Goal: Task Accomplishment & Management: Complete application form

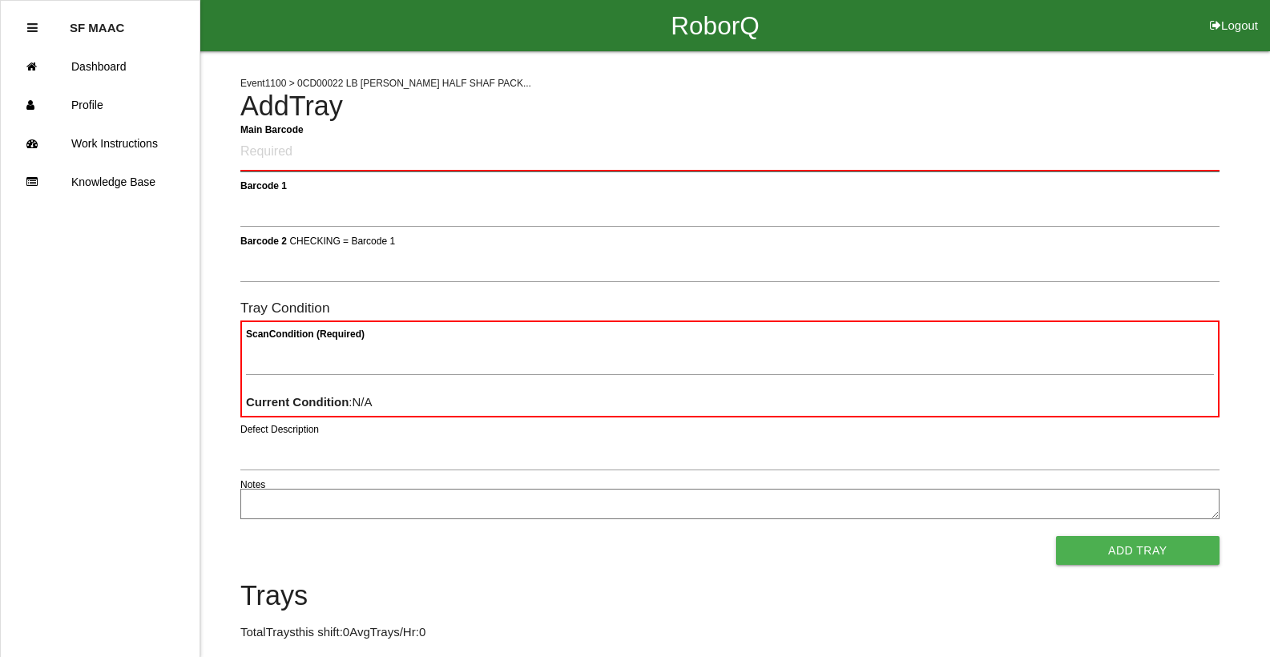
click at [411, 155] on Barcode "Main Barcode" at bounding box center [729, 153] width 979 height 38
type Barcode "86010500-1941"
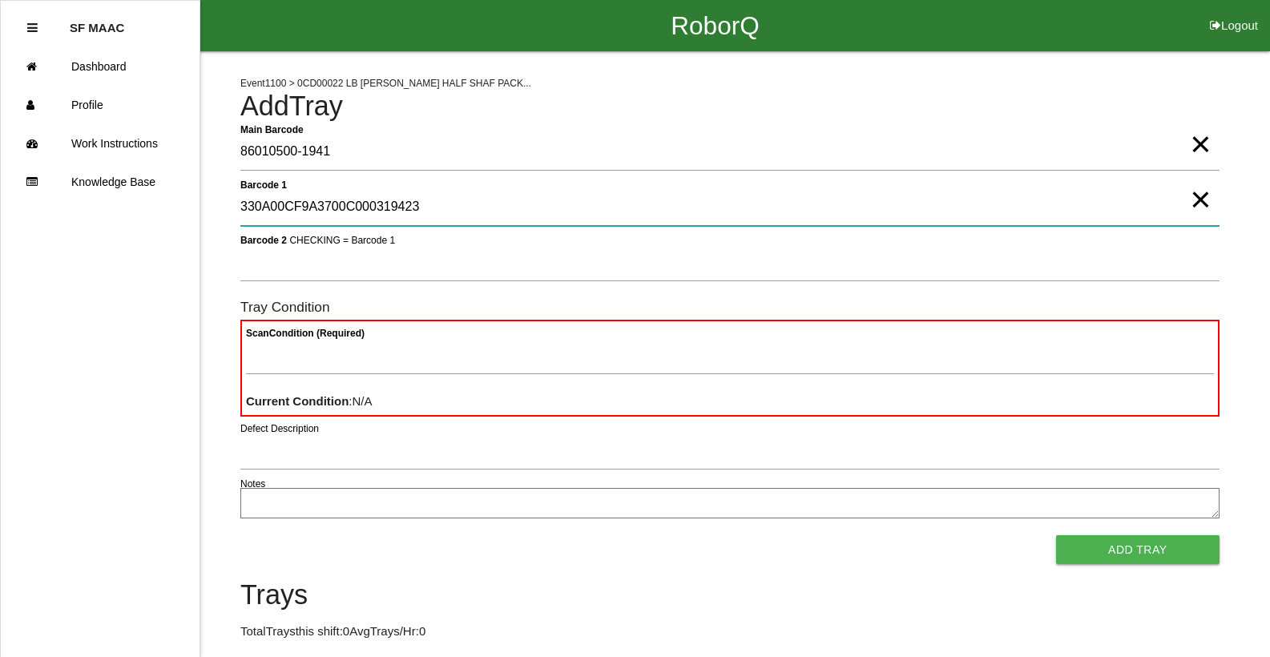
type 1 "330A00CF9A3700C000319423"
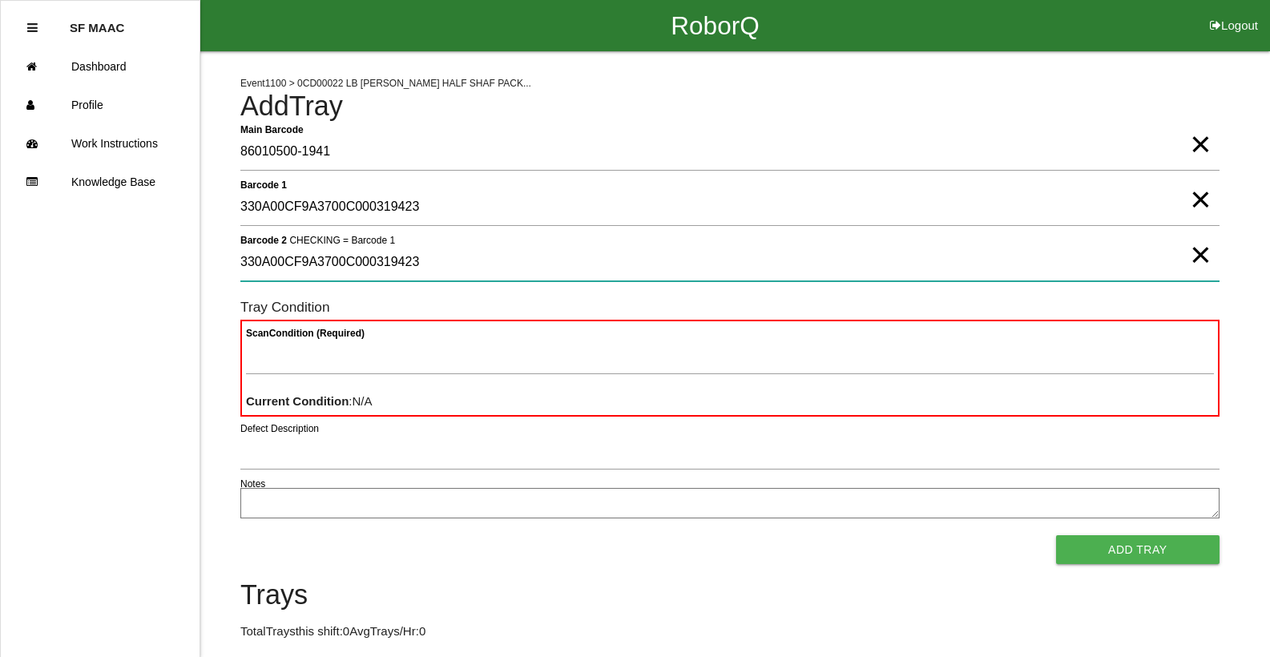
type 2 "330A00CF9A3700C000319423"
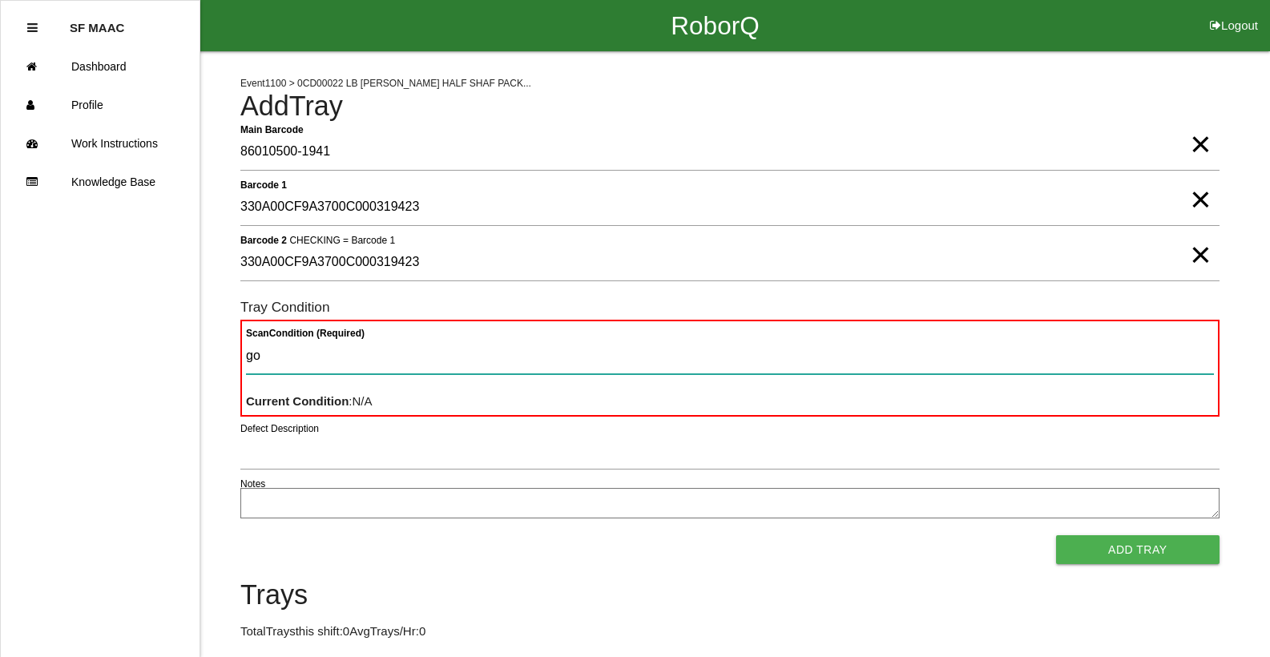
type Condition "goo"
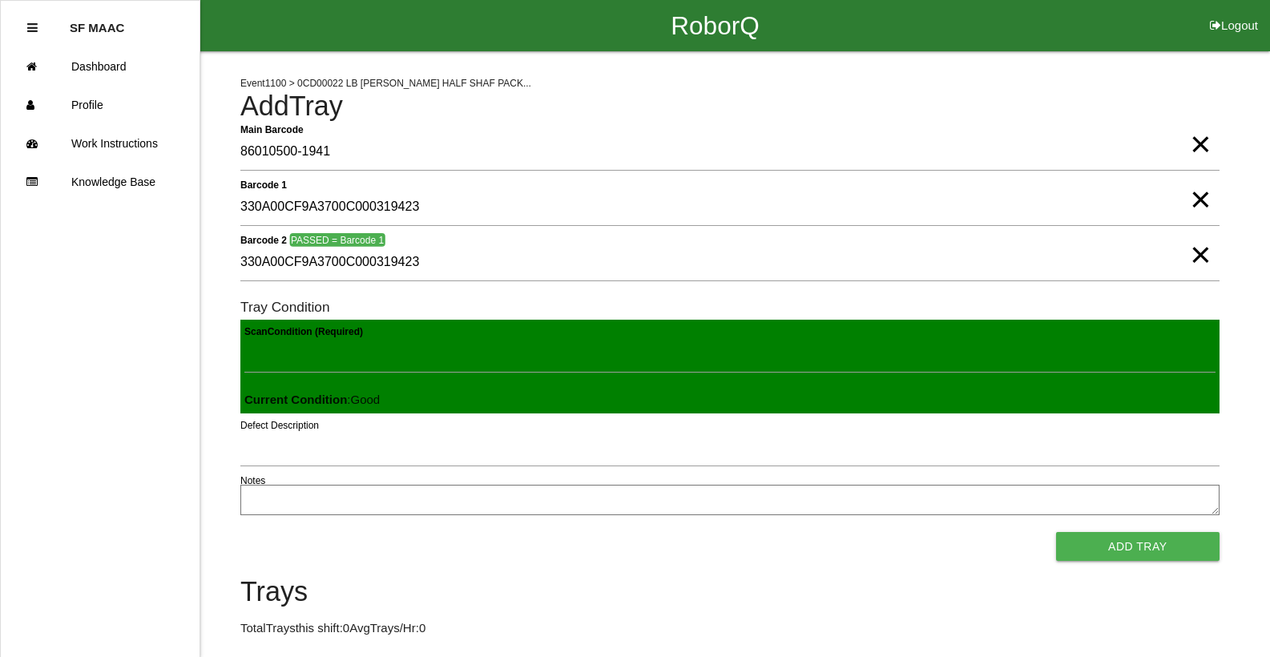
click at [1056, 532] on button "Add Tray" at bounding box center [1137, 546] width 163 height 29
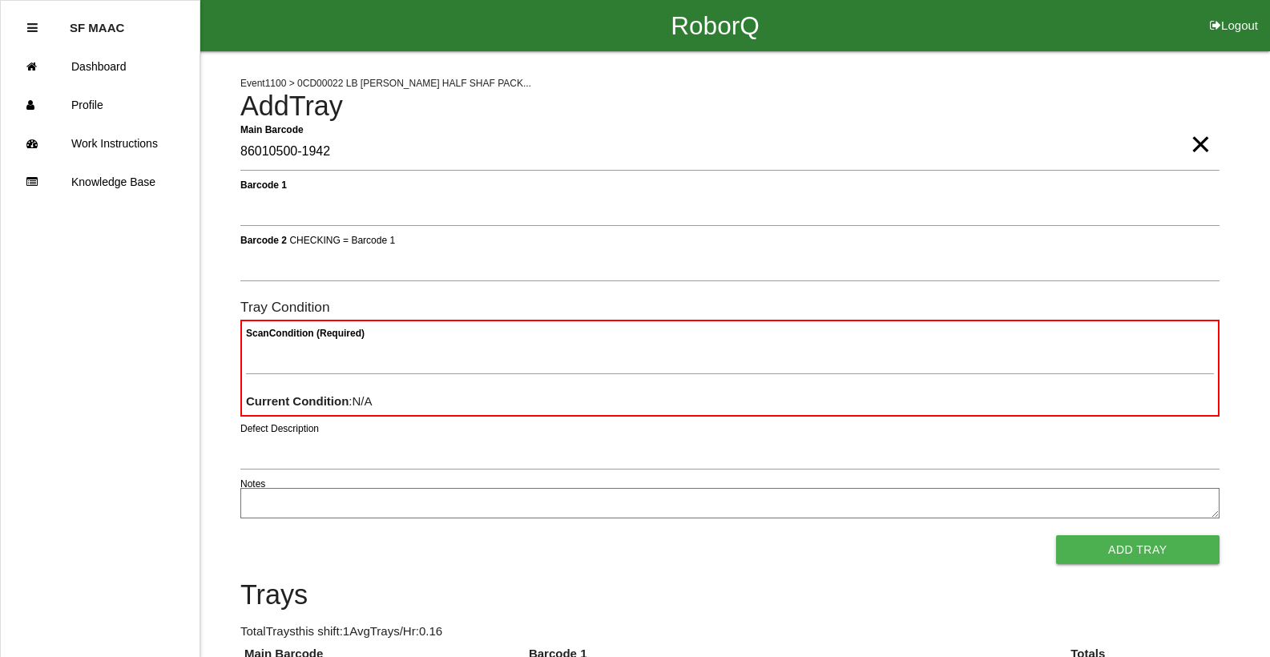
type Barcode "86010500-1942"
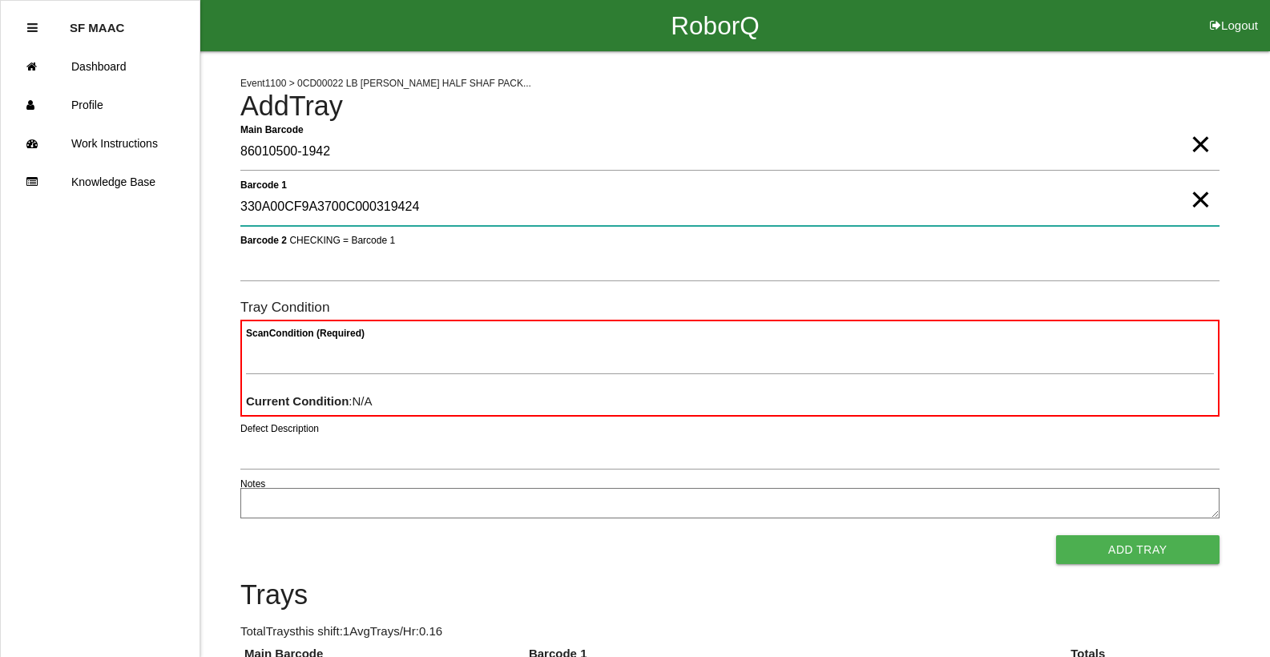
type 1 "330A00CF9A3700C000319424"
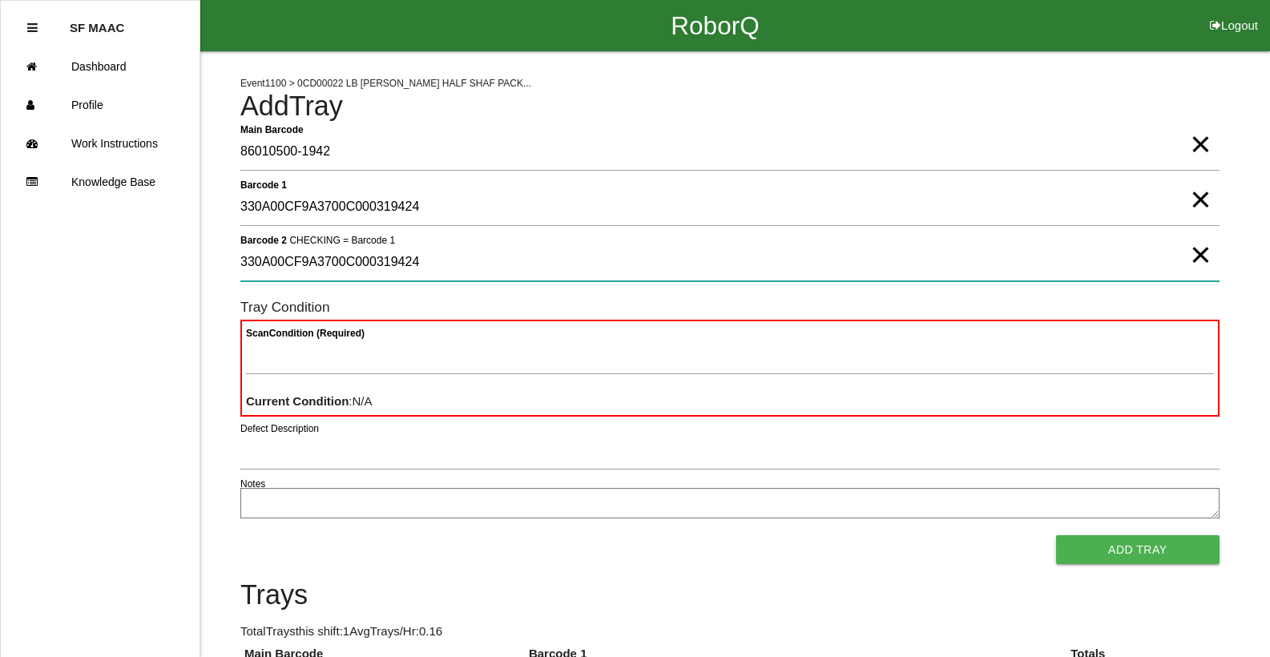
type 2 "330A00CF9A3700C000319424"
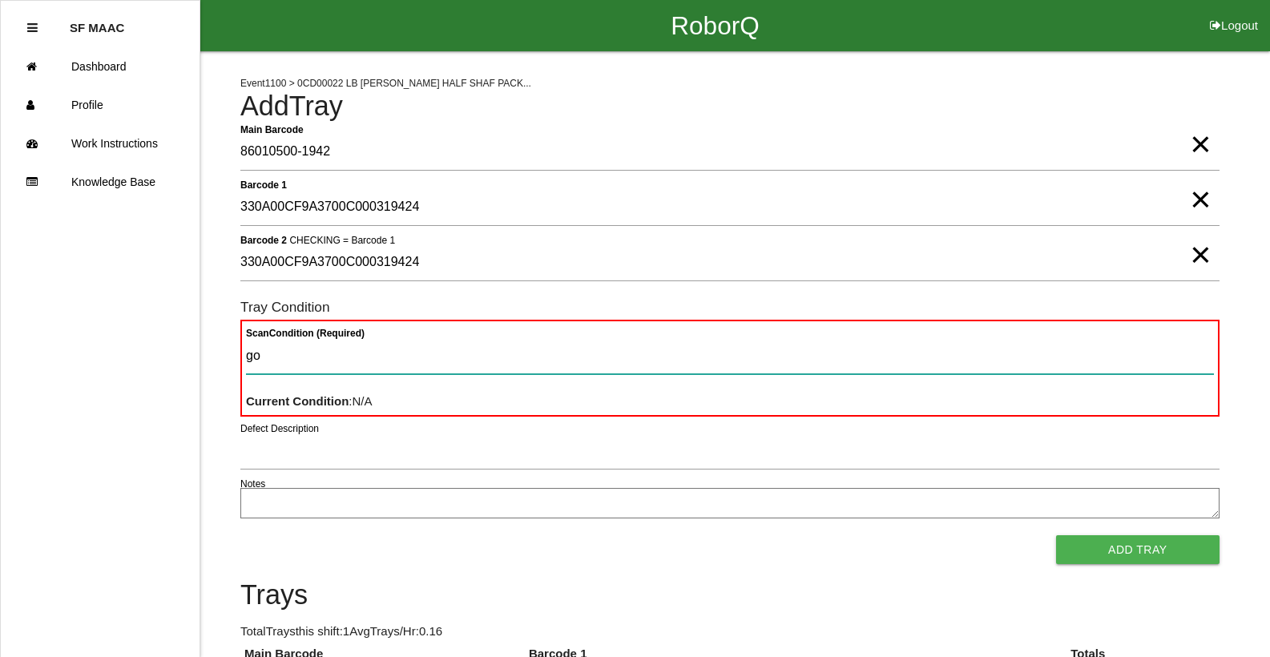
type Condition "goo"
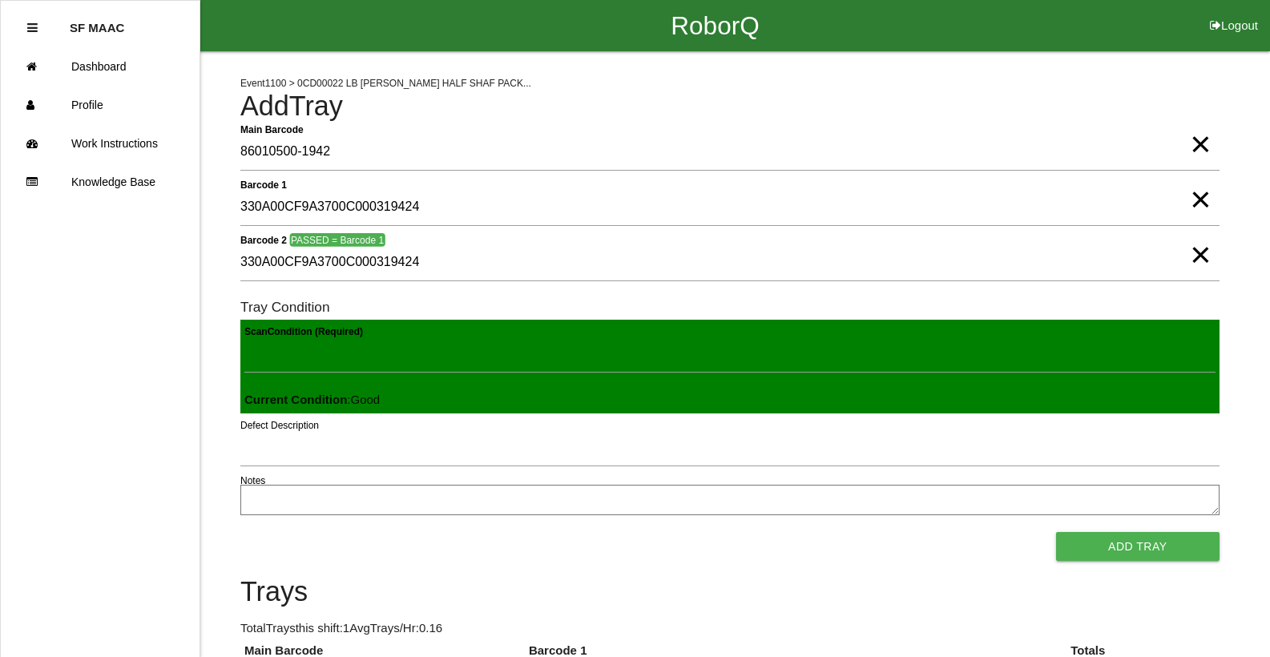
click at [1056, 532] on button "Add Tray" at bounding box center [1137, 546] width 163 height 29
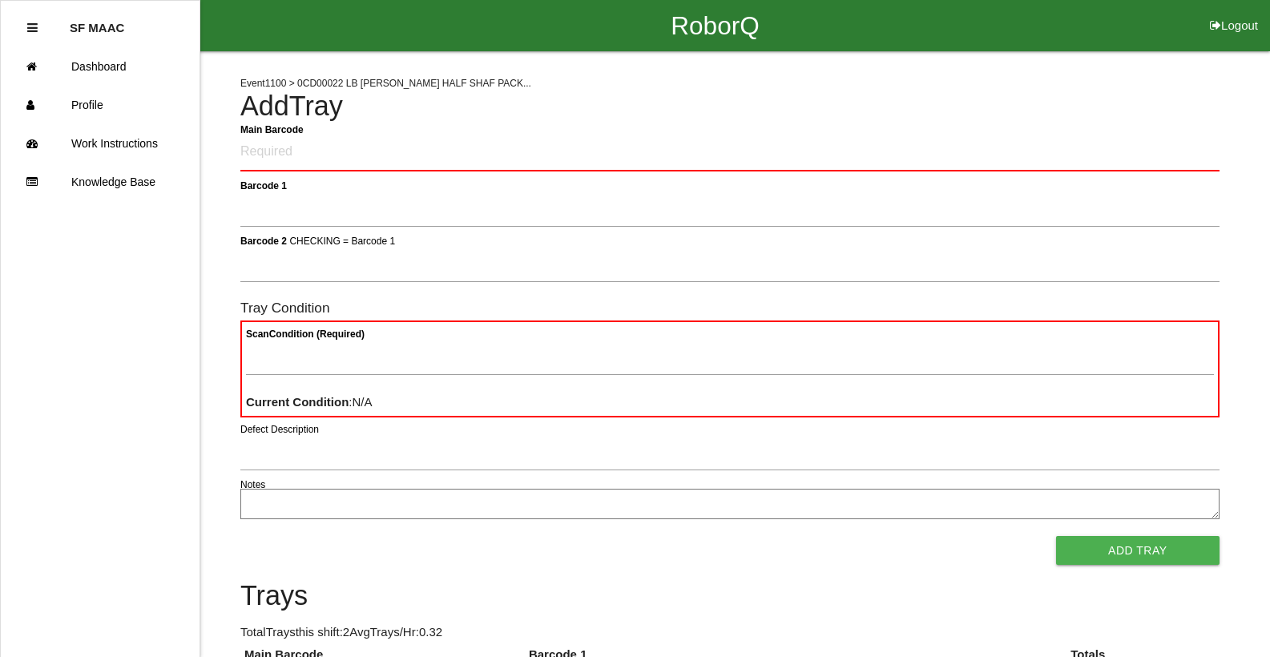
click button "Logout" at bounding box center [1234, 6] width 72 height 12
select select "Worker"
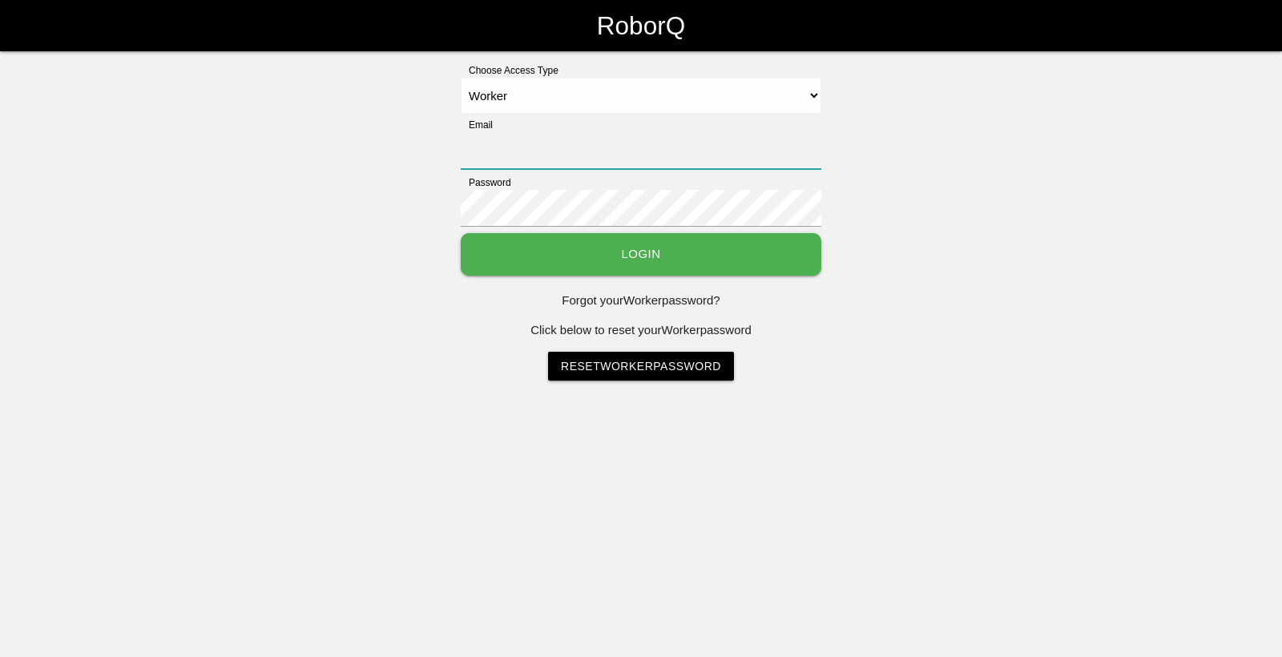
type input "[EMAIL_ADDRESS][DOMAIN_NAME]"
click at [461, 78] on select "Select Access Type Admin Customer Supervisor Worker" at bounding box center [641, 96] width 360 height 36
click at [608, 247] on button "Login" at bounding box center [641, 254] width 360 height 42
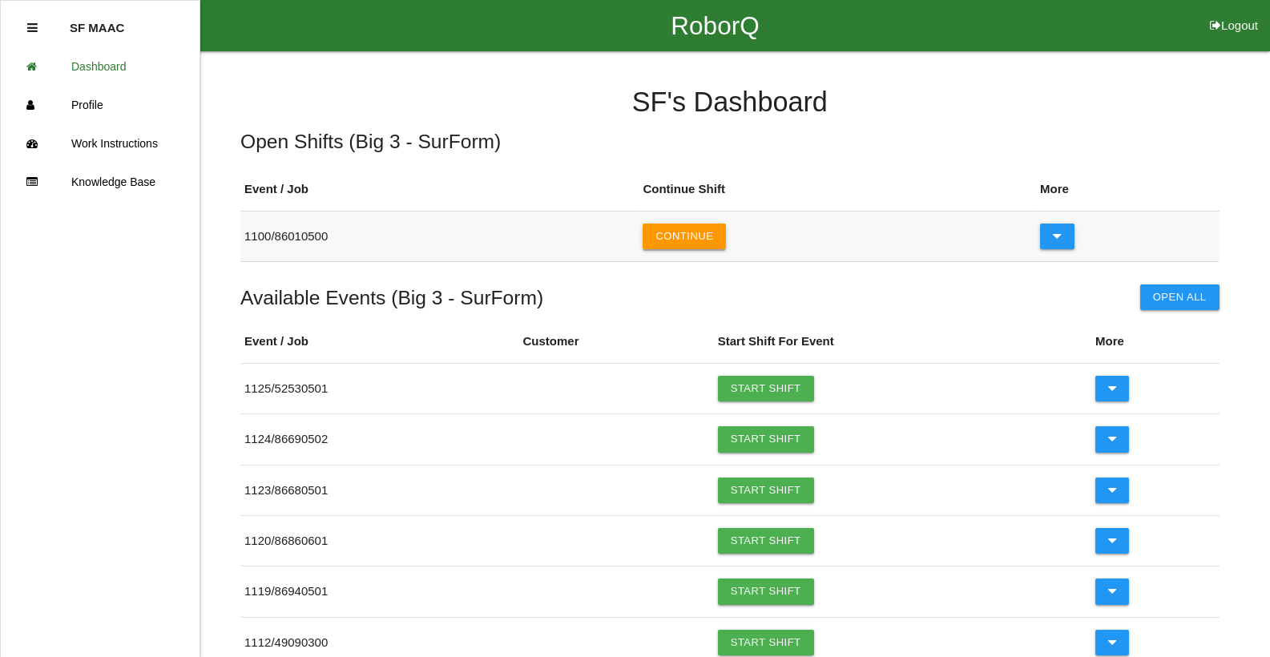
click at [701, 236] on button "Continue" at bounding box center [683, 236] width 83 height 26
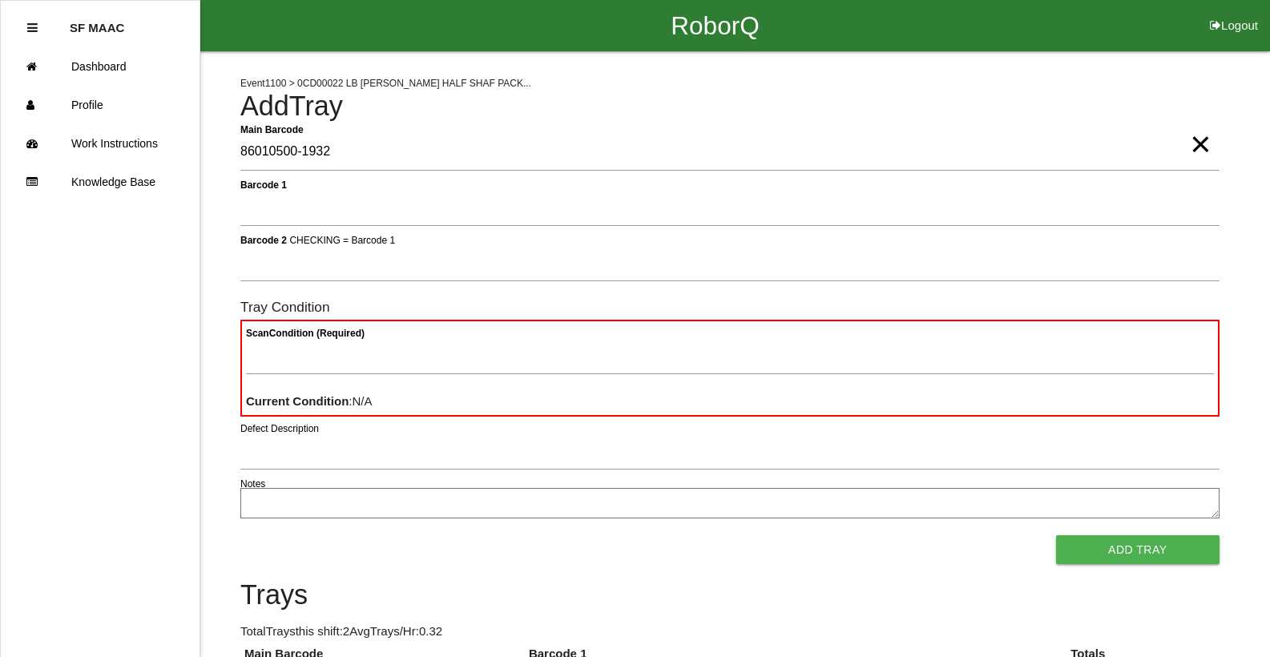
type Barcode "86010500-1932"
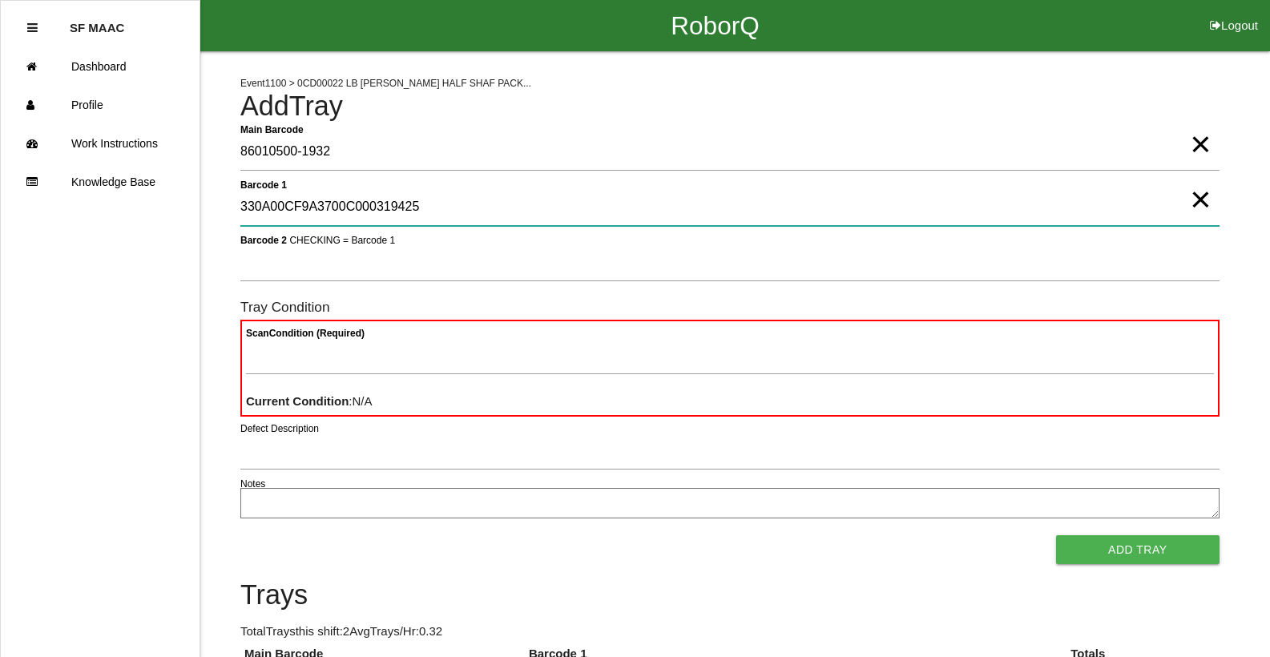
type 1 "330A00CF9A3700C000319425"
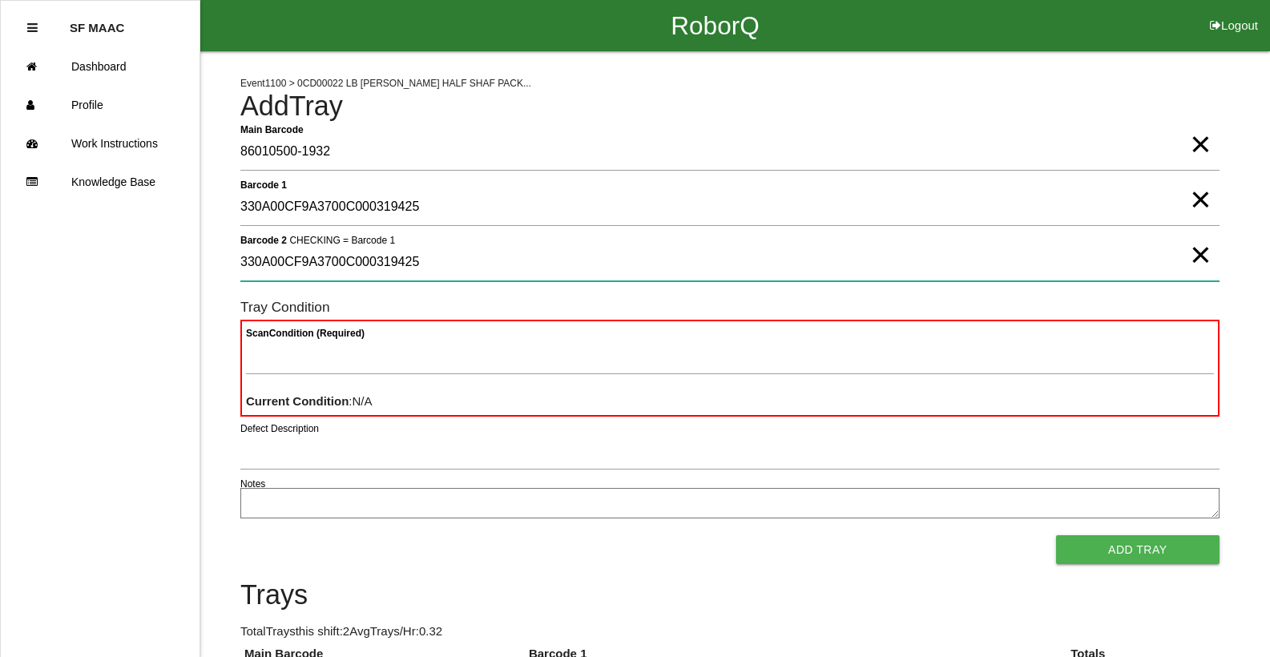
type 2 "330A00CF9A3700C000319425"
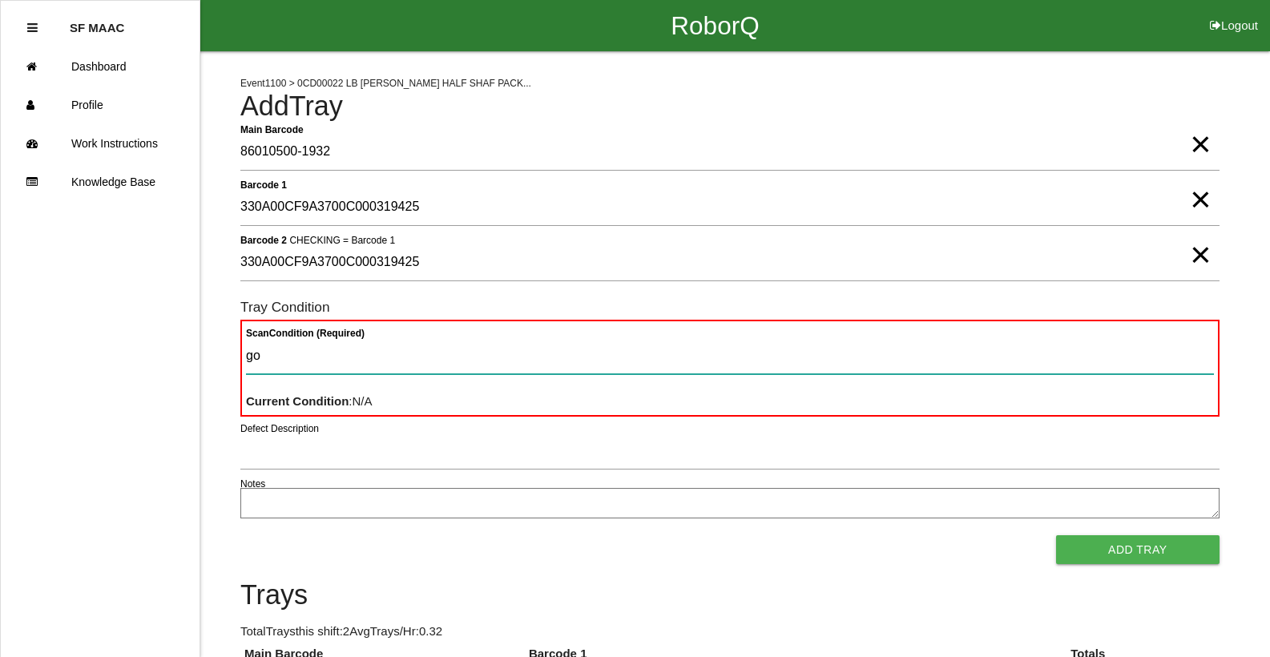
type Condition "goo"
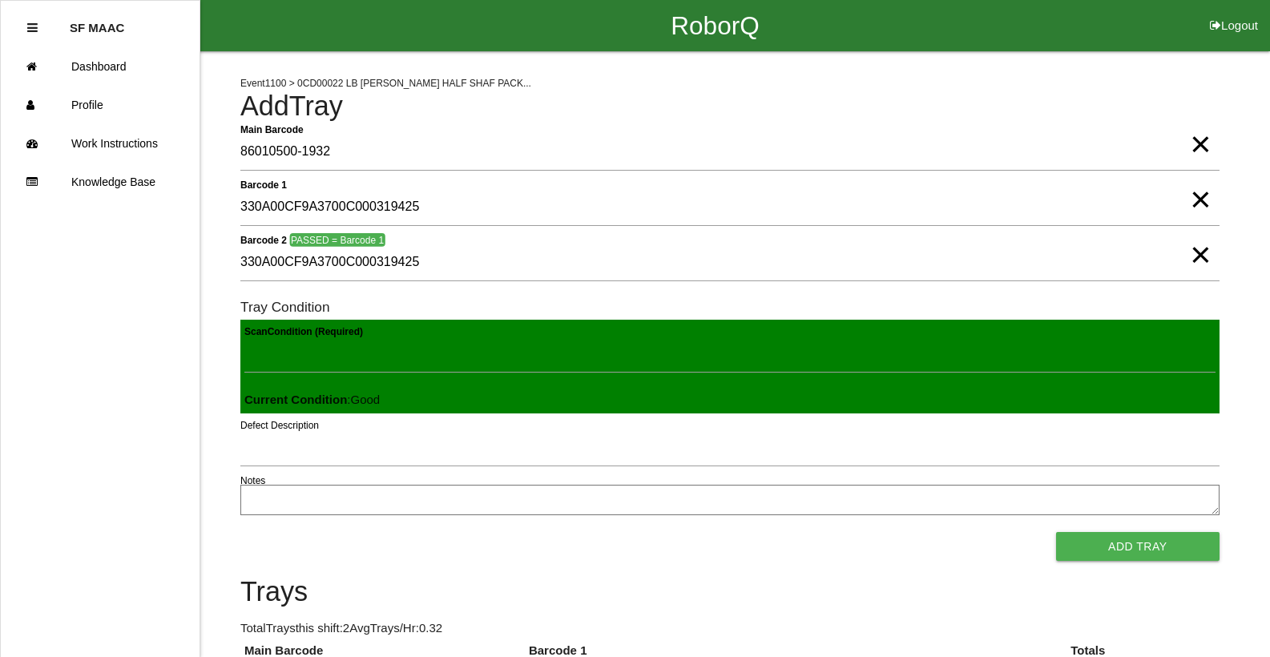
click at [1056, 532] on button "Add Tray" at bounding box center [1137, 546] width 163 height 29
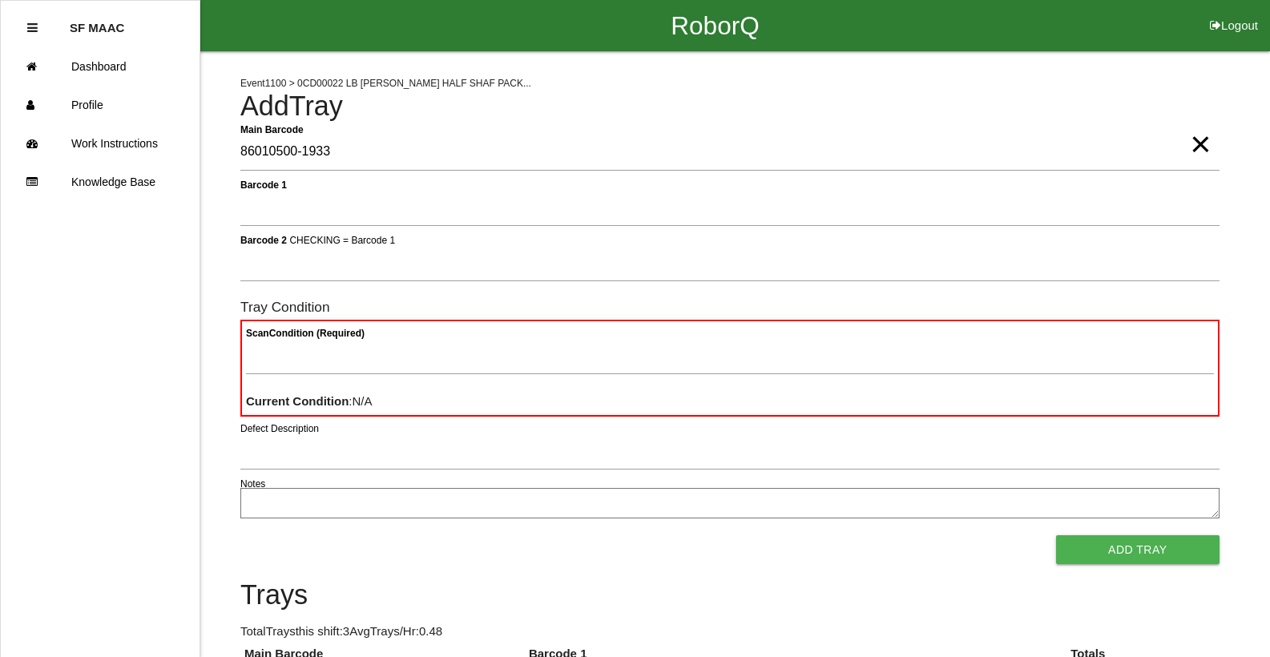
type Barcode "86010500-1933"
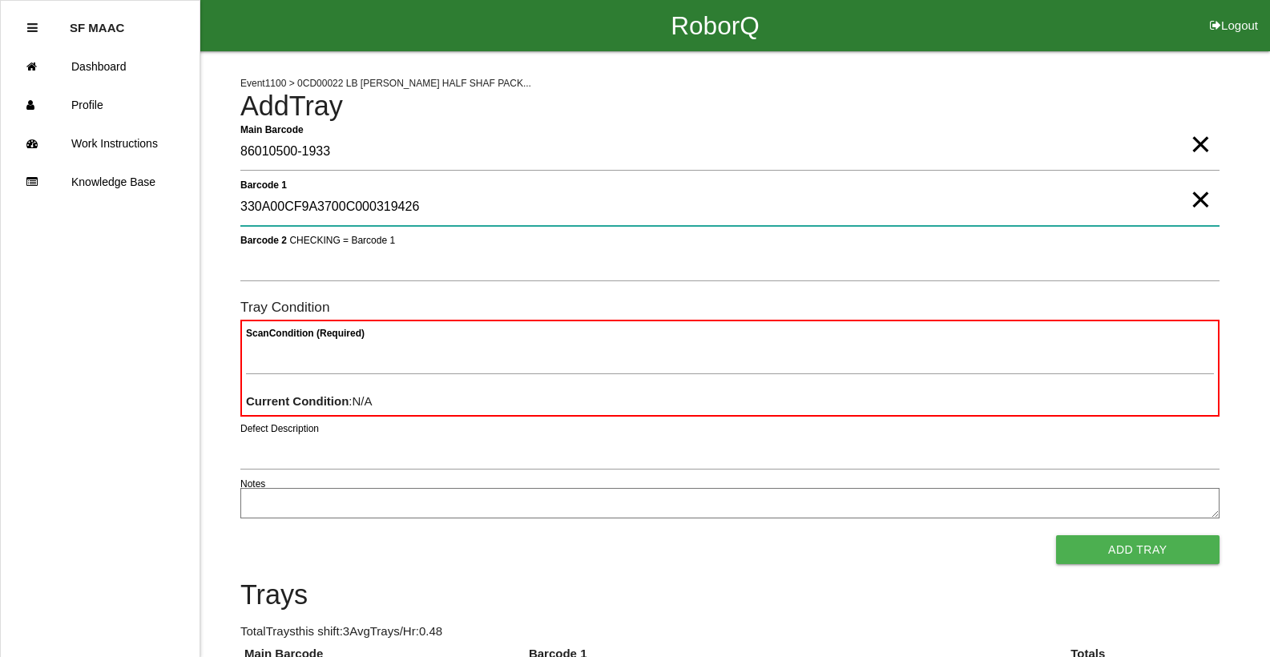
type 1 "330A00CF9A3700C000319426"
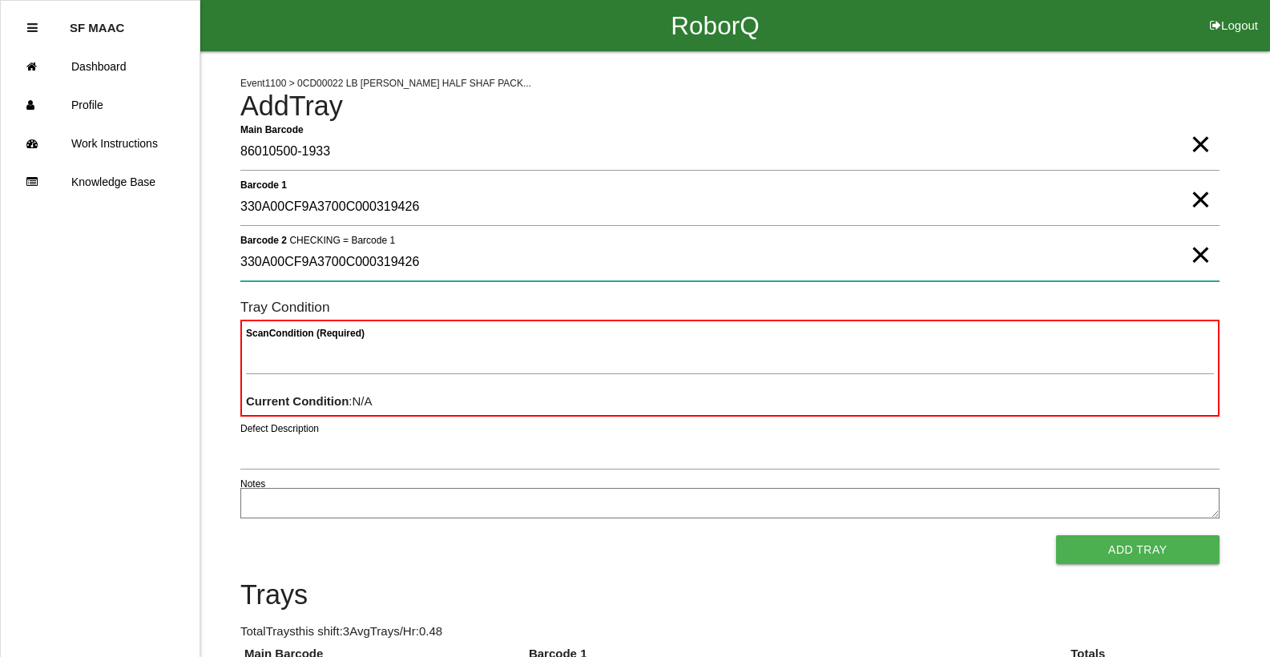
type 2 "330A00CF9A3700C000319426"
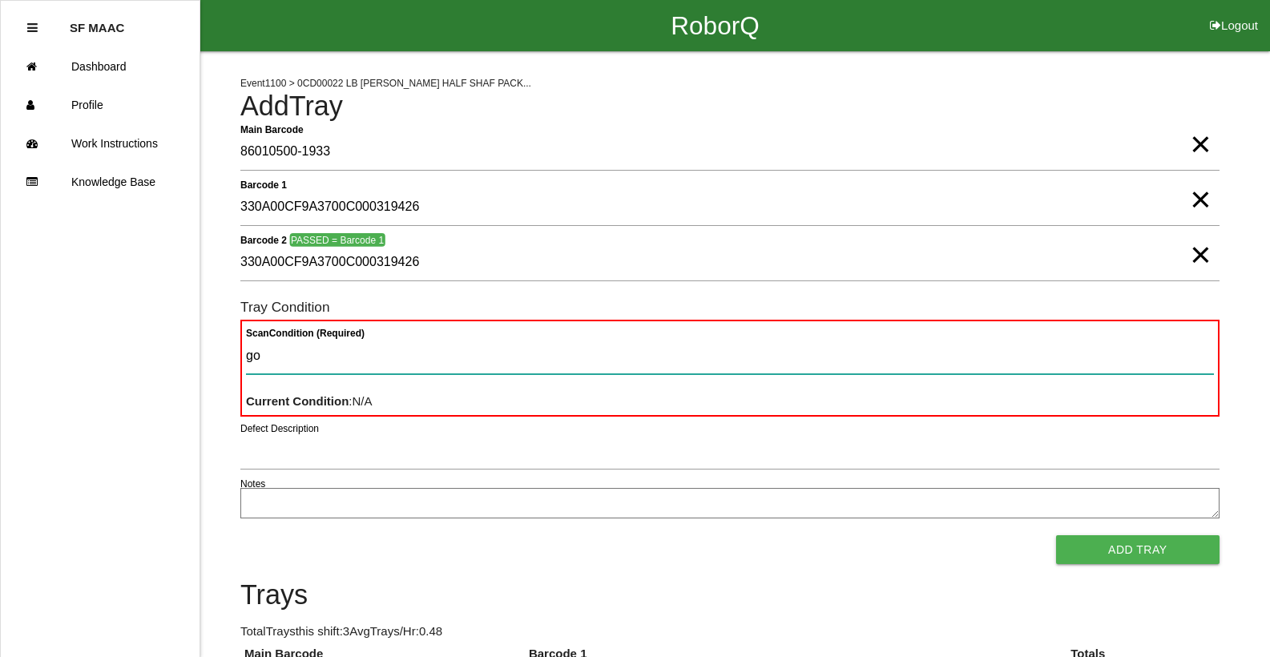
type Condition "goo"
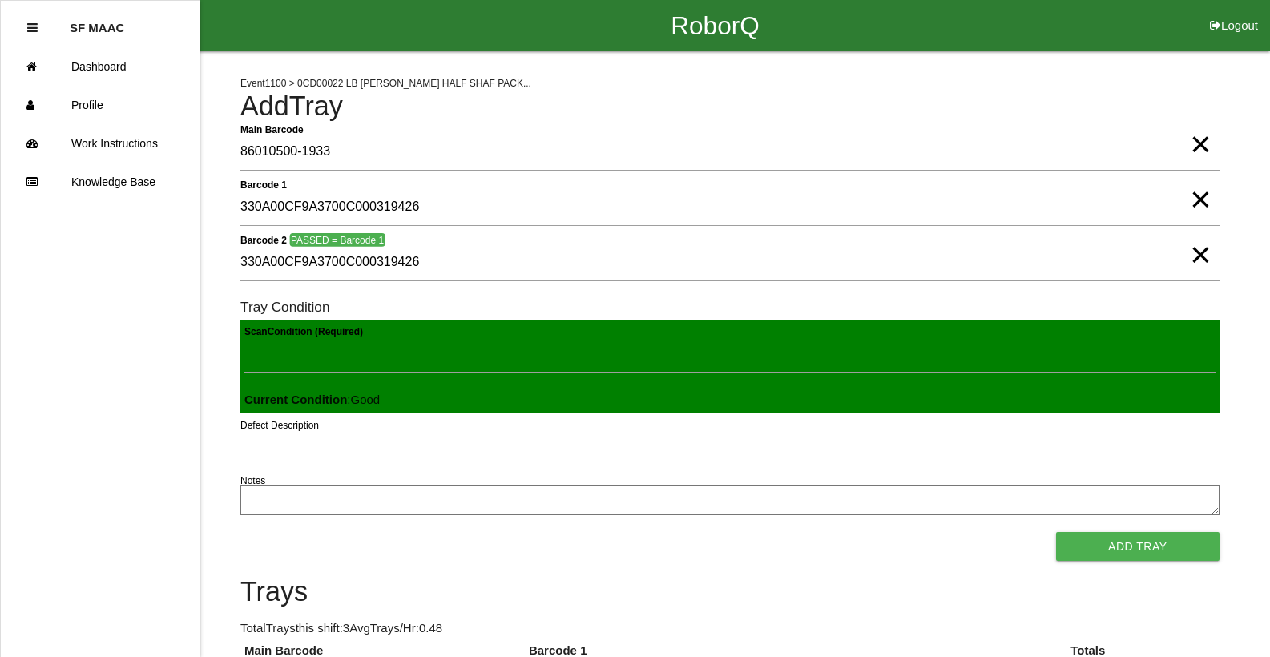
click at [1056, 532] on button "Add Tray" at bounding box center [1137, 546] width 163 height 29
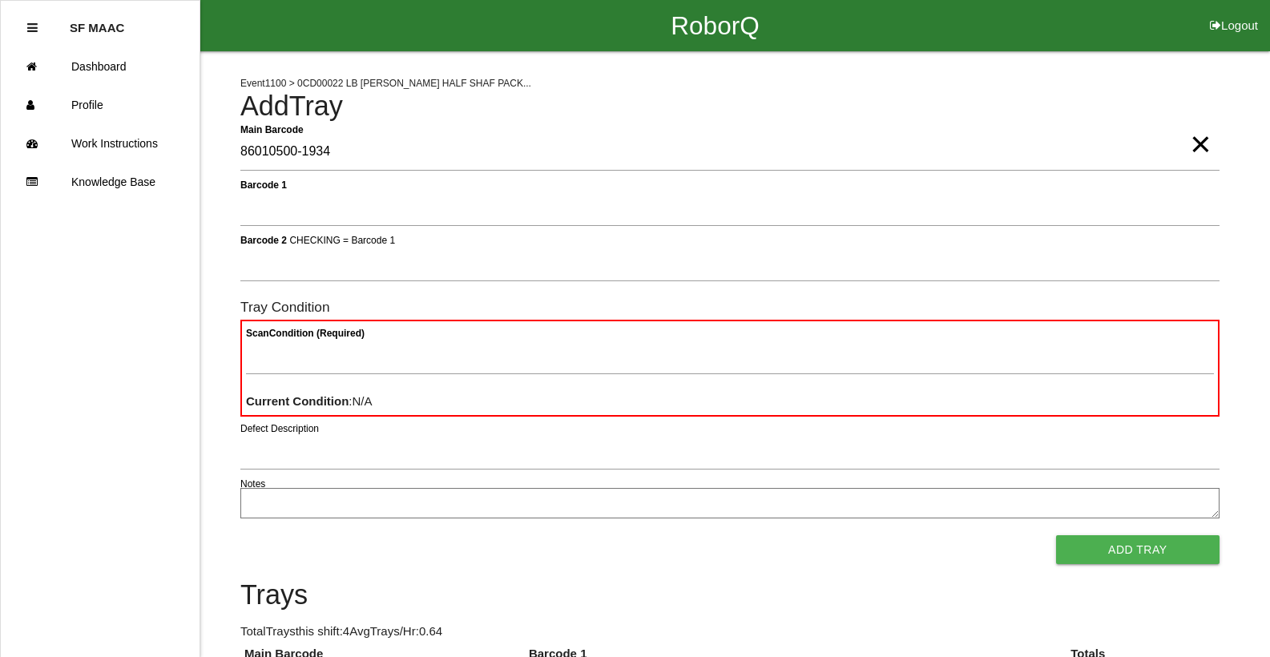
type Barcode "86010500-1934"
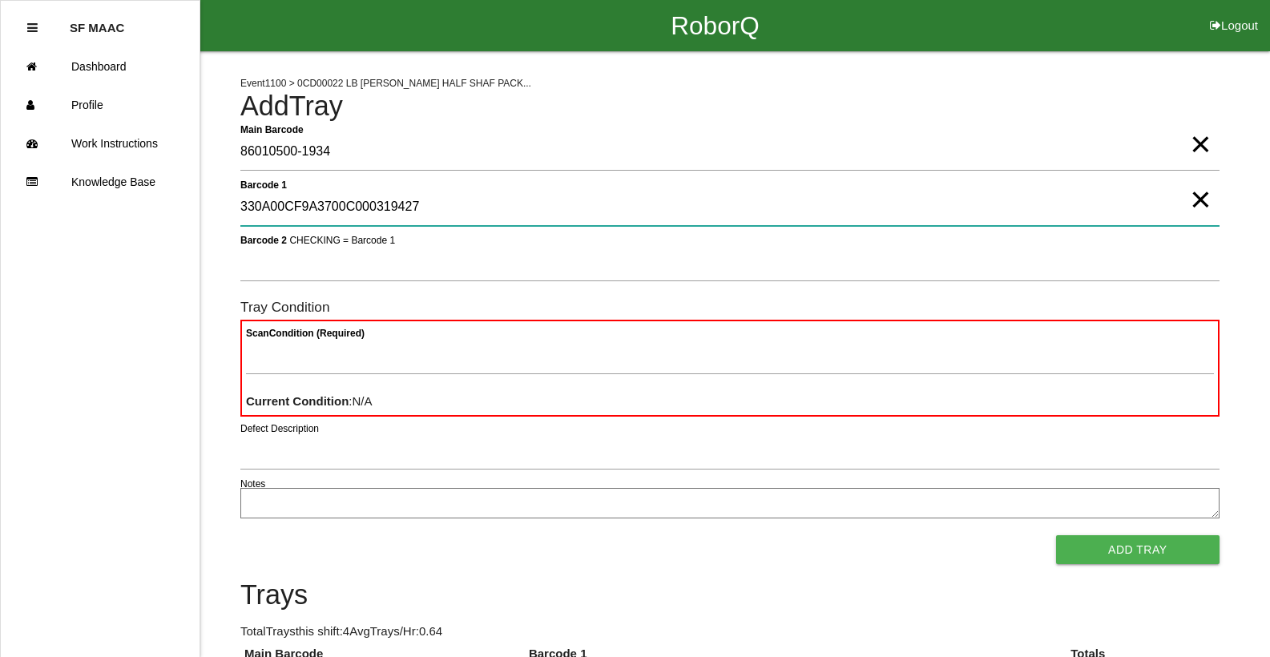
type 1 "330A00CF9A3700C000319427"
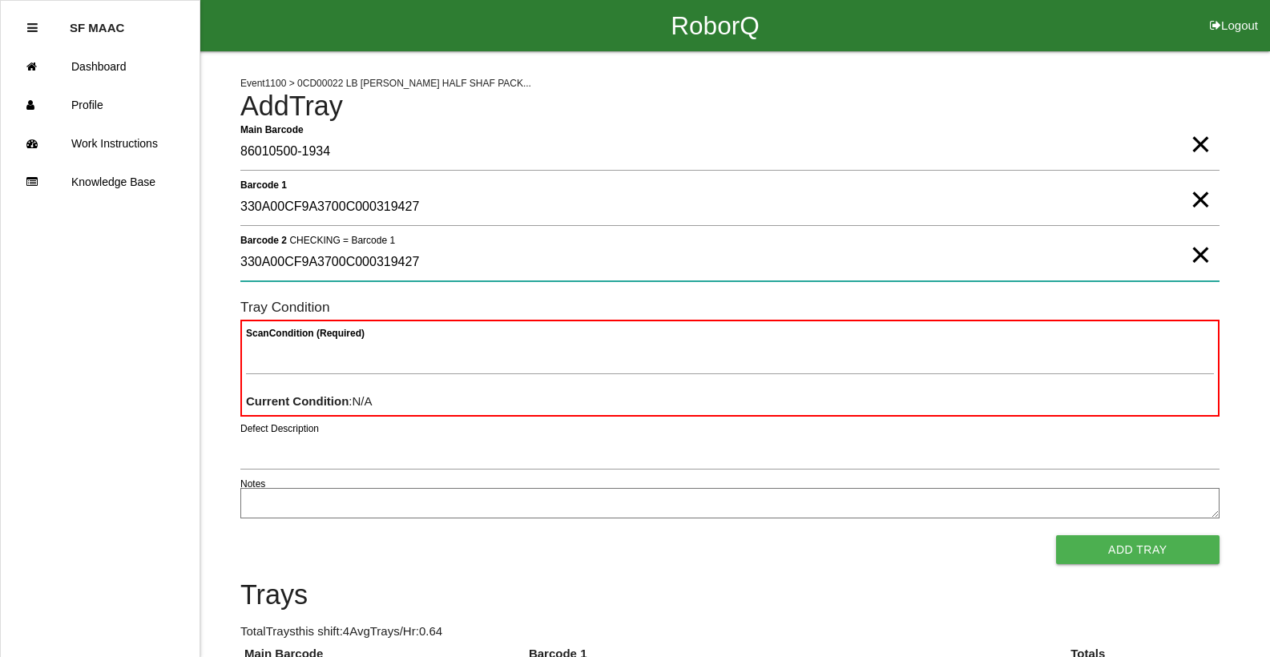
type 2 "330A00CF9A3700C000319427"
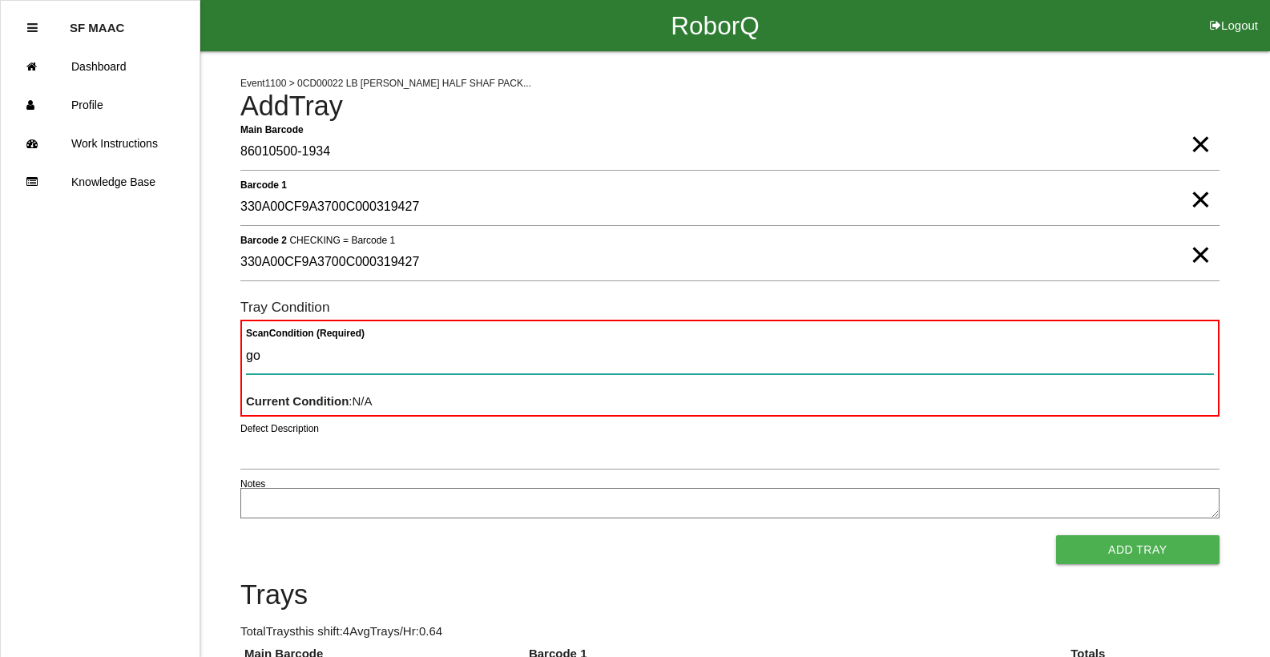
type Condition "goo"
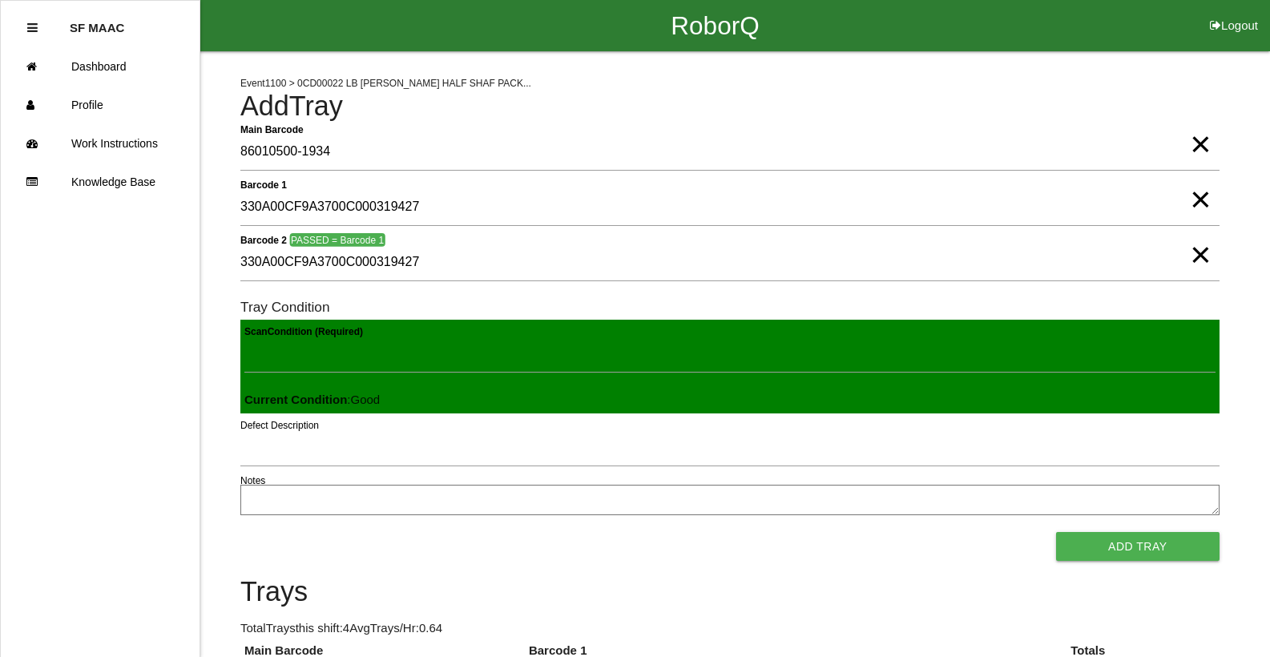
click at [1056, 532] on button "Add Tray" at bounding box center [1137, 546] width 163 height 29
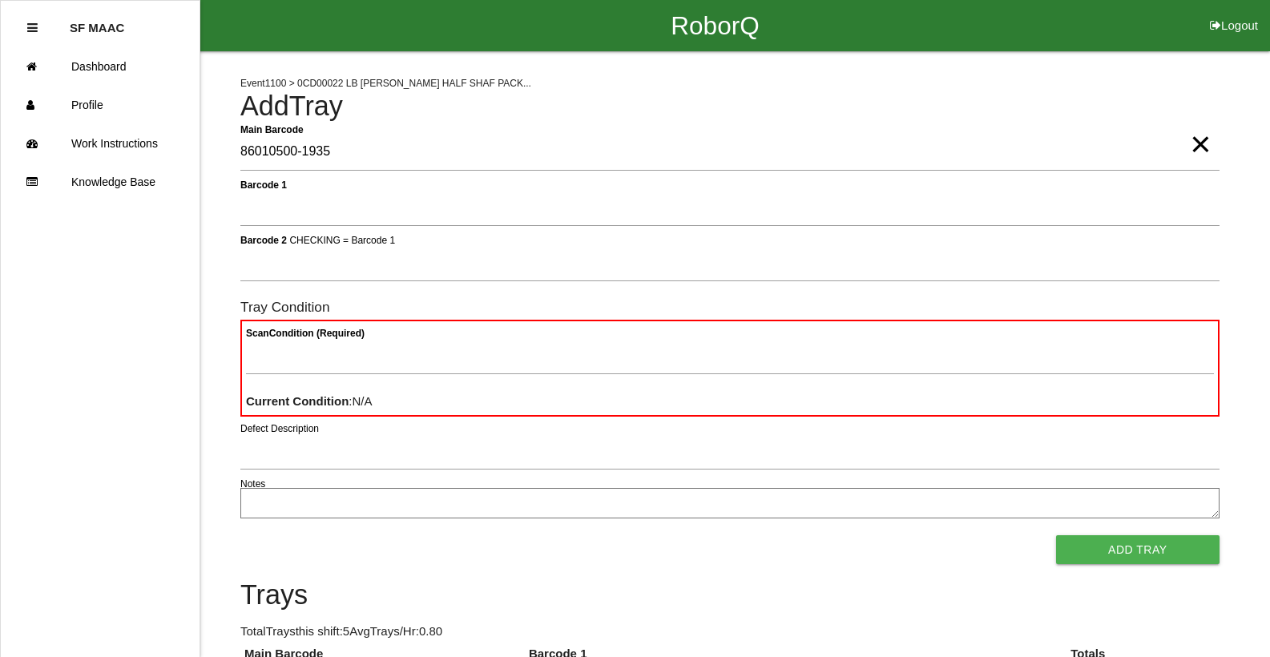
type Barcode "86010500-1935"
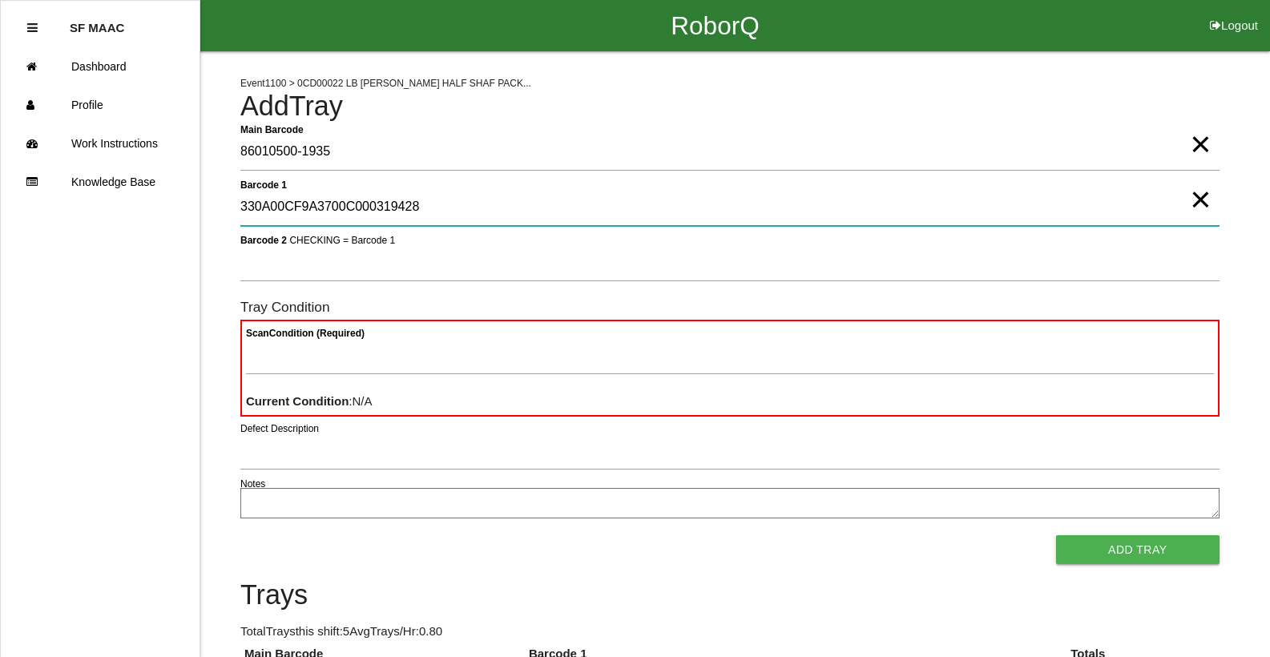
type 1 "330A00CF9A3700C000319428"
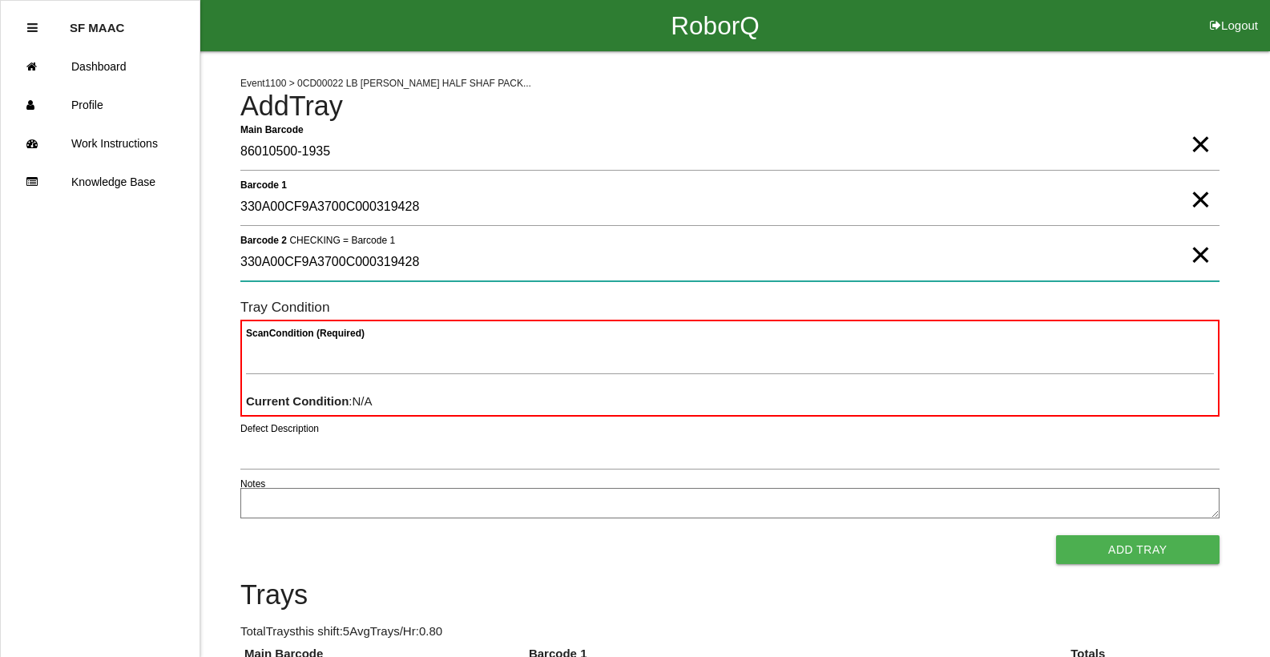
type 2 "330A00CF9A3700C000319428"
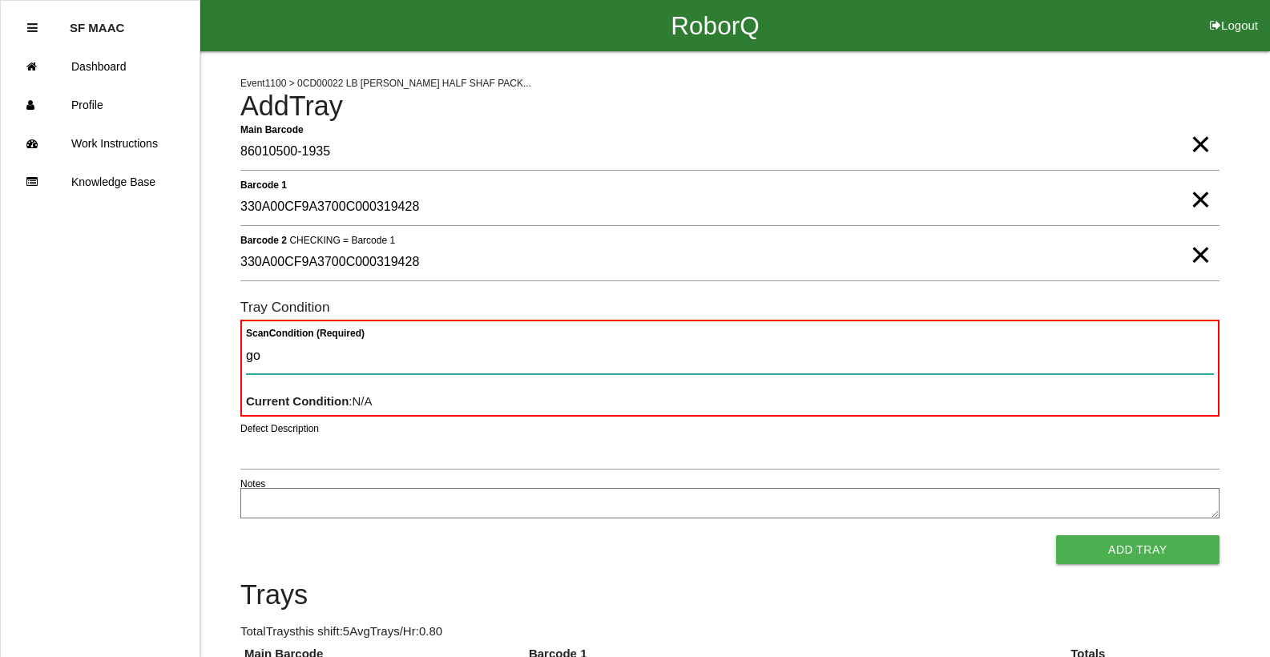
type Condition "goo"
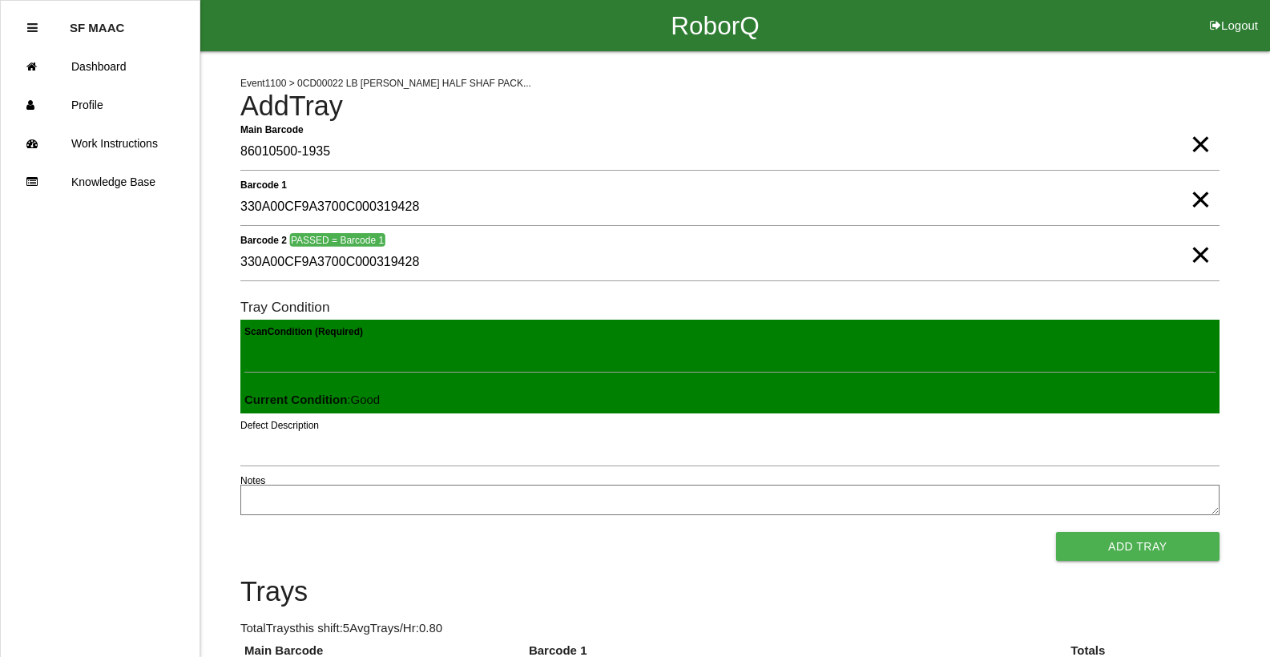
click at [1056, 532] on button "Add Tray" at bounding box center [1137, 546] width 163 height 29
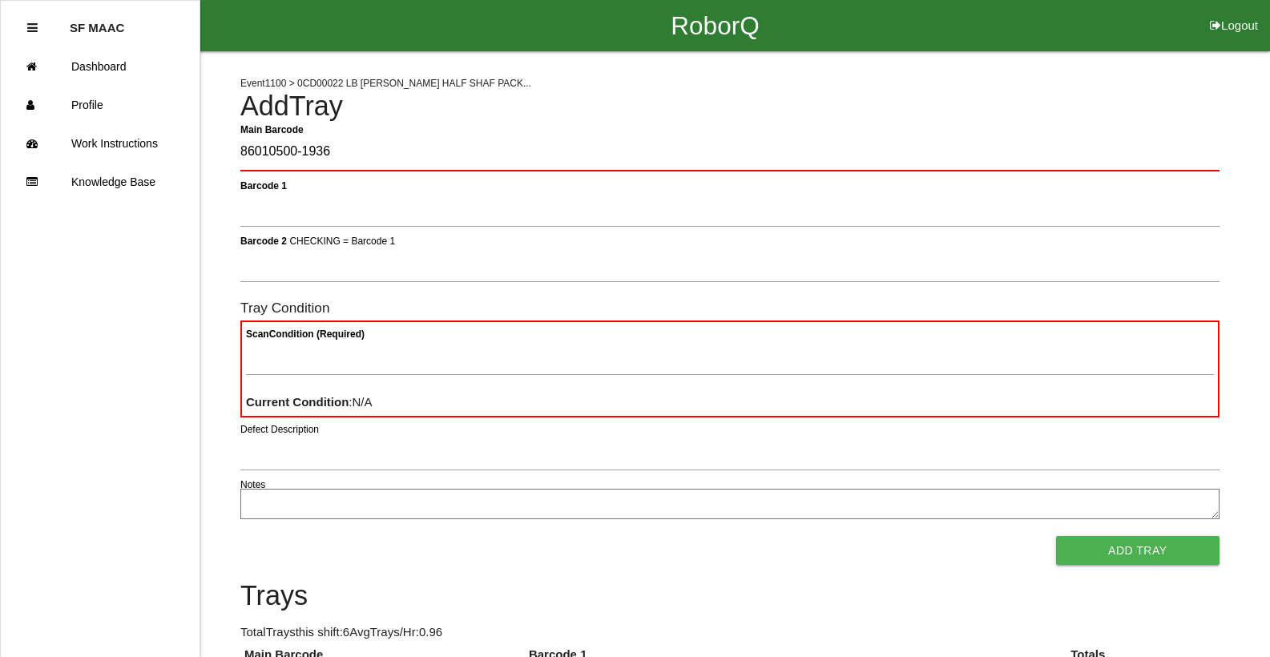
type Barcode "86010500-1936"
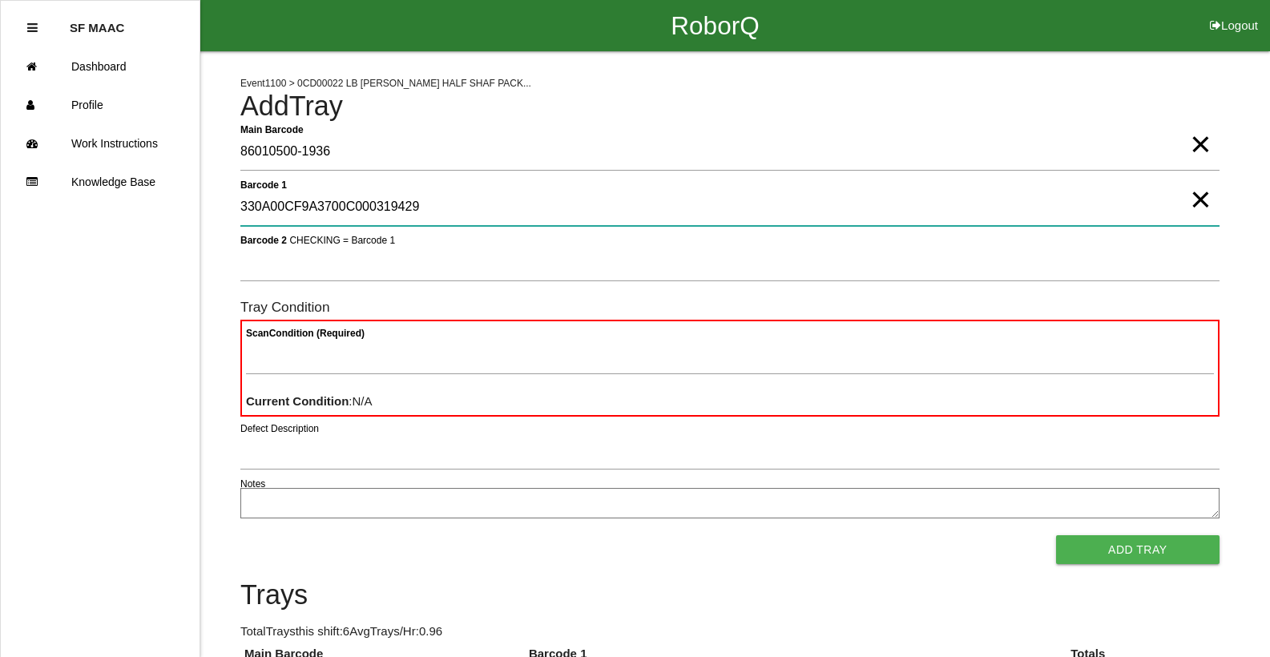
type 1 "330A00CF9A3700C000319429"
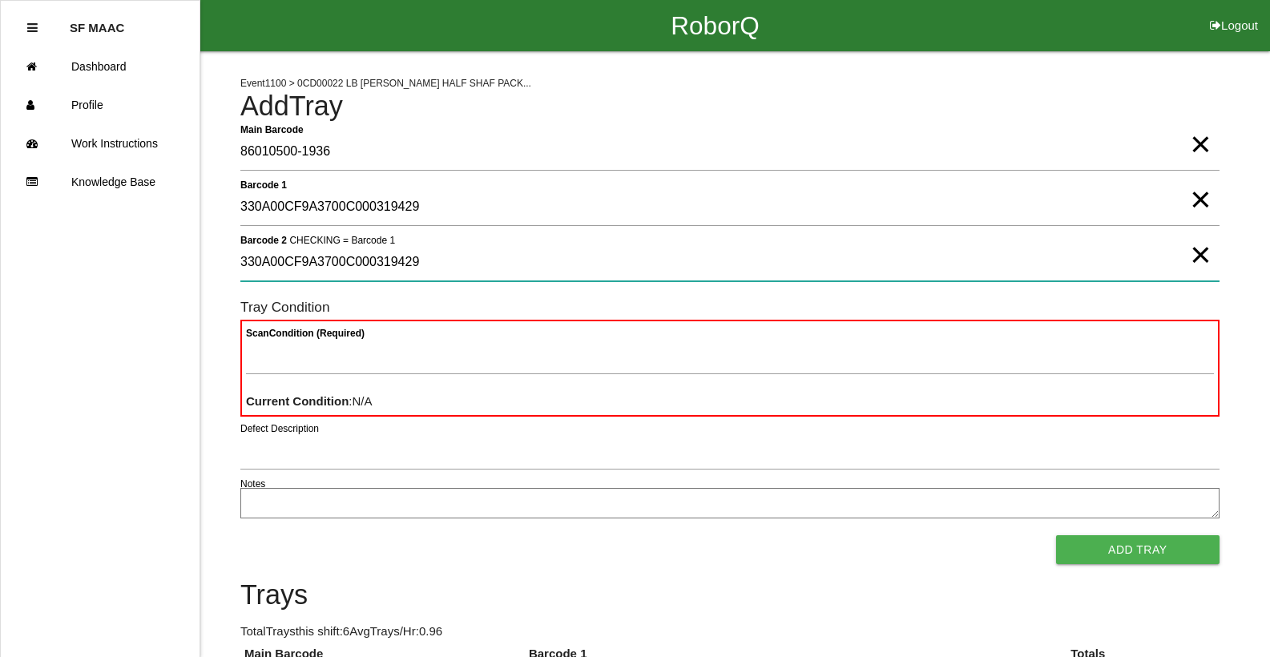
type 2 "330A00CF9A3700C000319429"
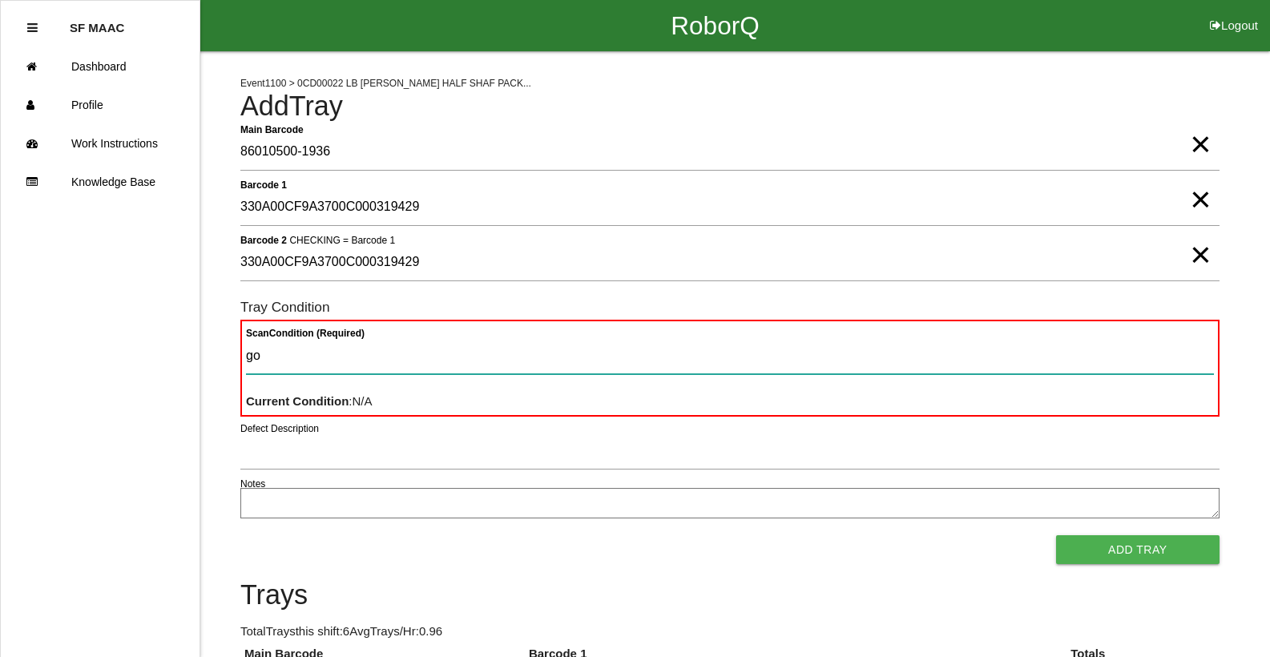
type Condition "goo"
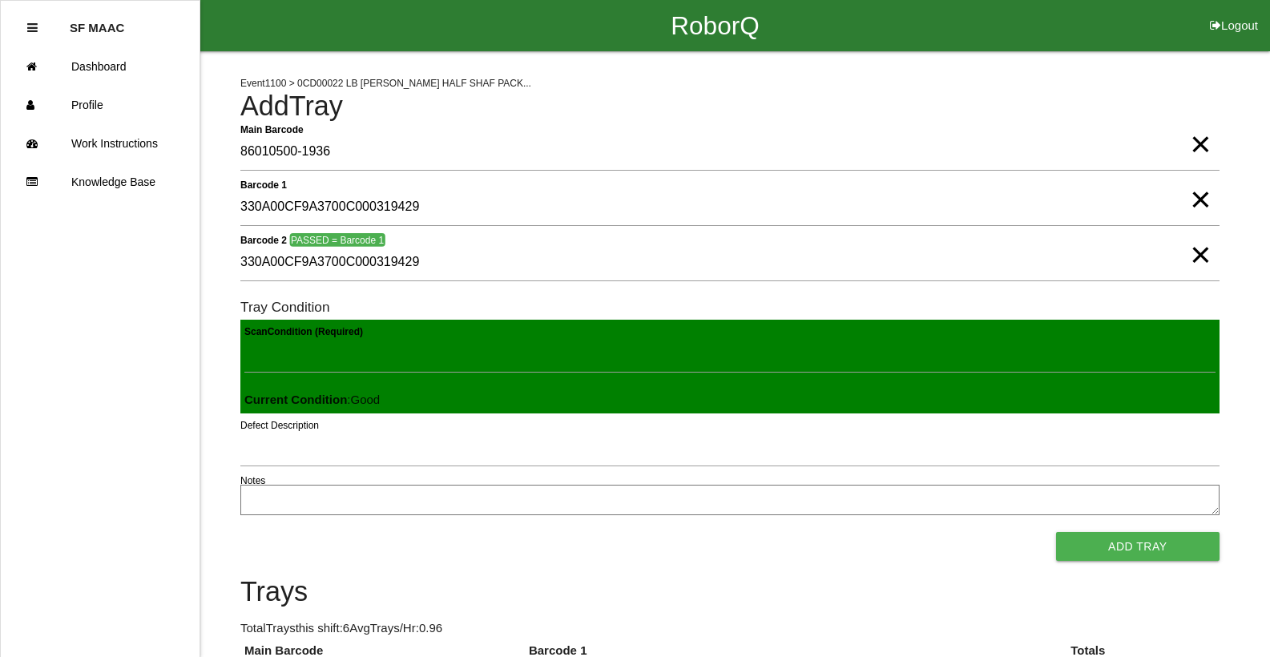
click at [1056, 532] on button "Add Tray" at bounding box center [1137, 546] width 163 height 29
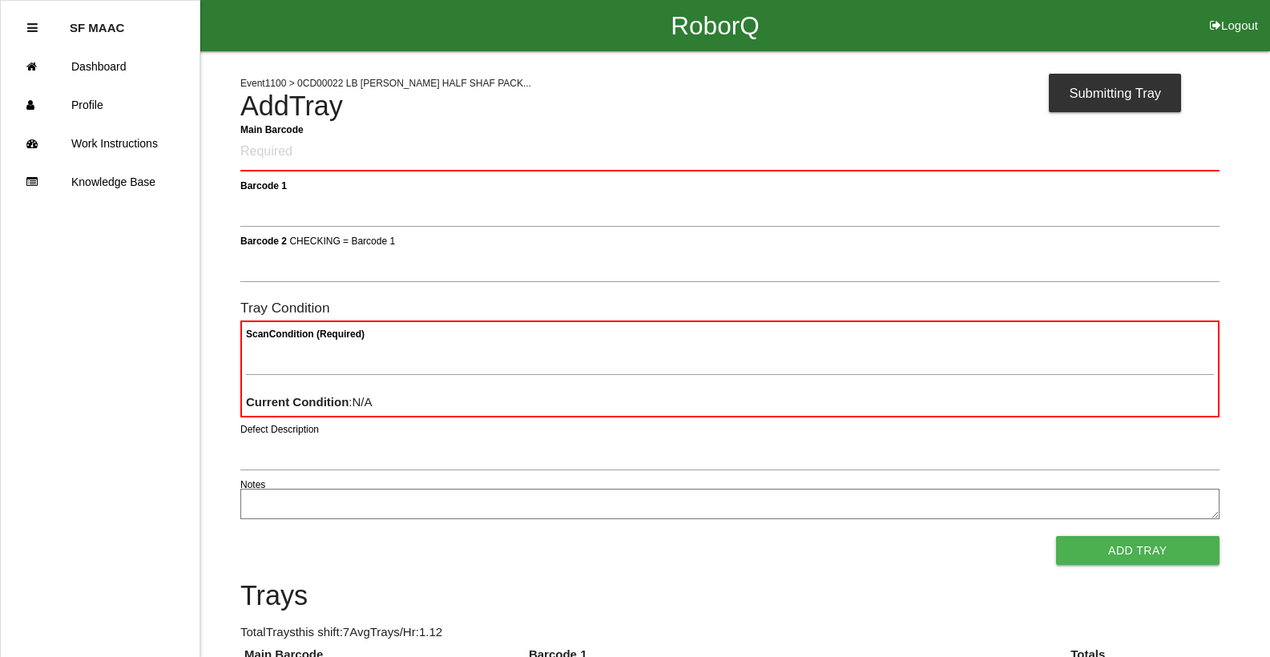
drag, startPoint x: 1228, startPoint y: 15, endPoint x: 1237, endPoint y: 8, distance: 11.4
click at [1237, 8] on button "Logout" at bounding box center [1234, 6] width 72 height 12
select select "Worker"
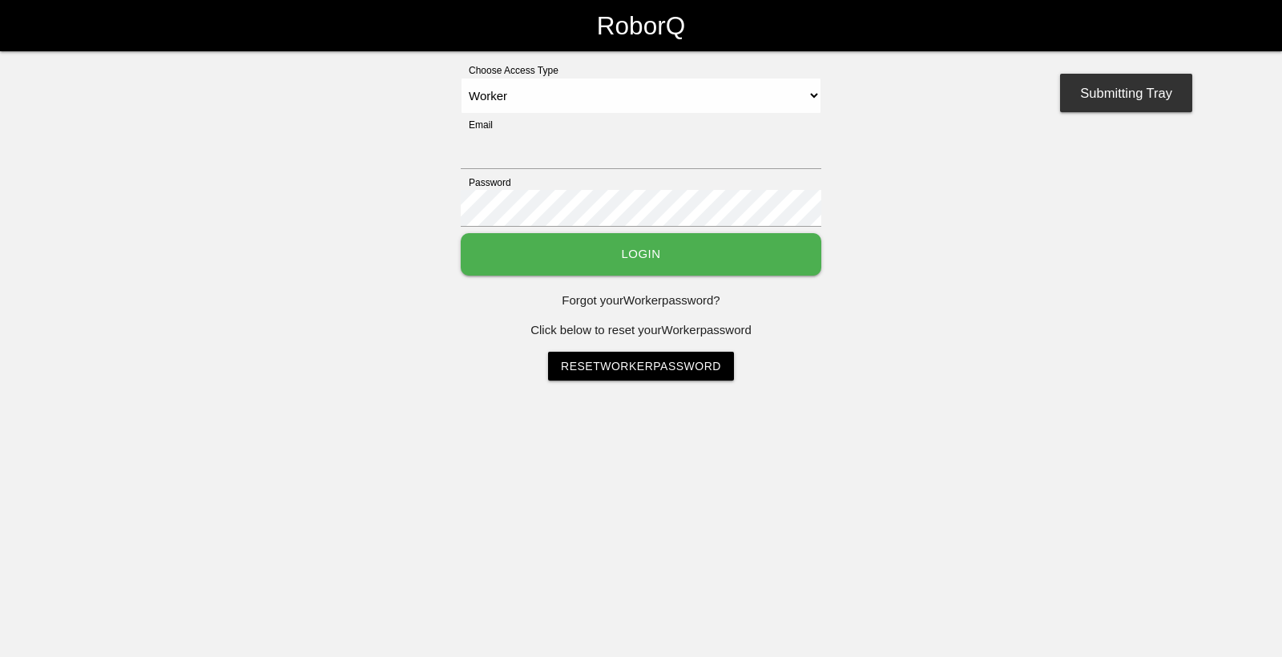
type input "[EMAIL_ADDRESS][DOMAIN_NAME]"
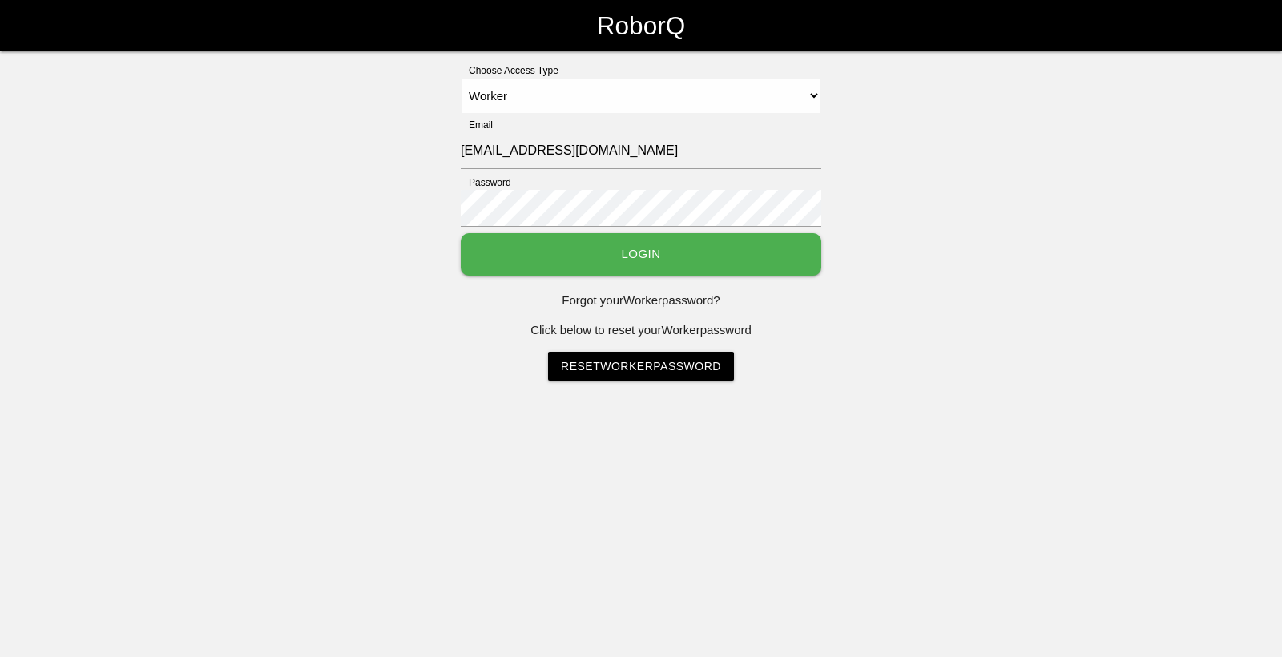
drag, startPoint x: 956, startPoint y: 87, endPoint x: 893, endPoint y: -1, distance: 108.0
drag, startPoint x: 893, startPoint y: -1, endPoint x: 768, endPoint y: 248, distance: 278.7
click at [768, 248] on button "Login" at bounding box center [641, 254] width 360 height 42
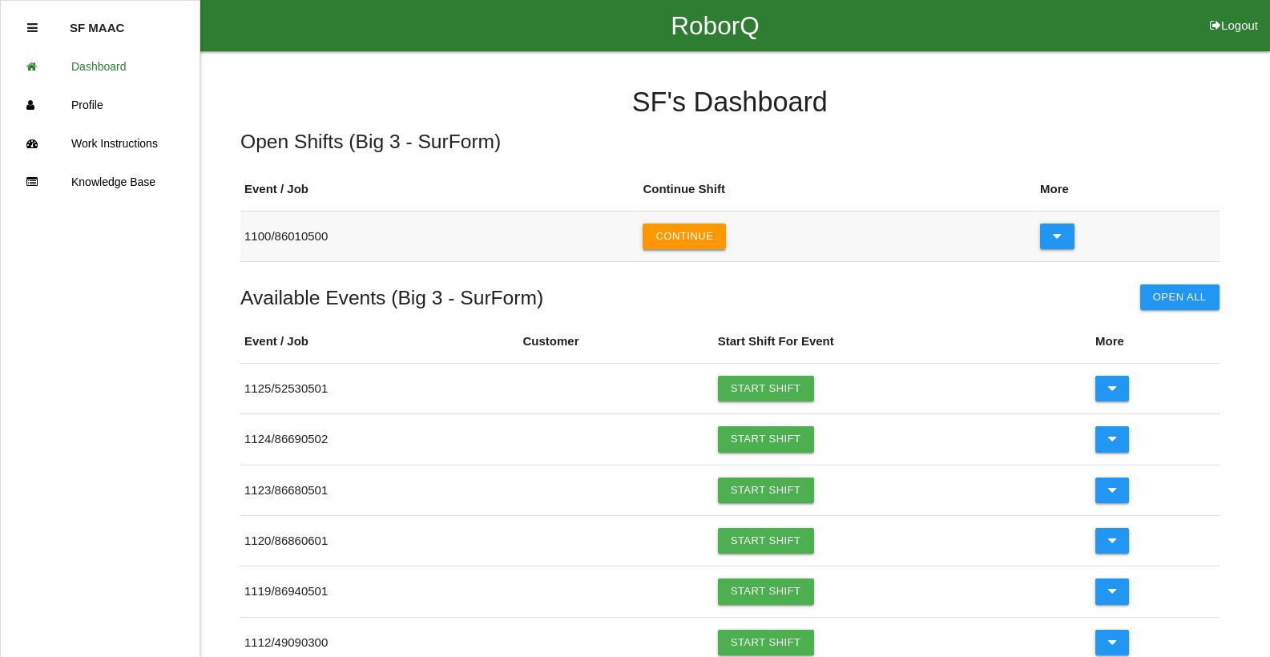
click at [710, 241] on button "Continue" at bounding box center [683, 236] width 83 height 26
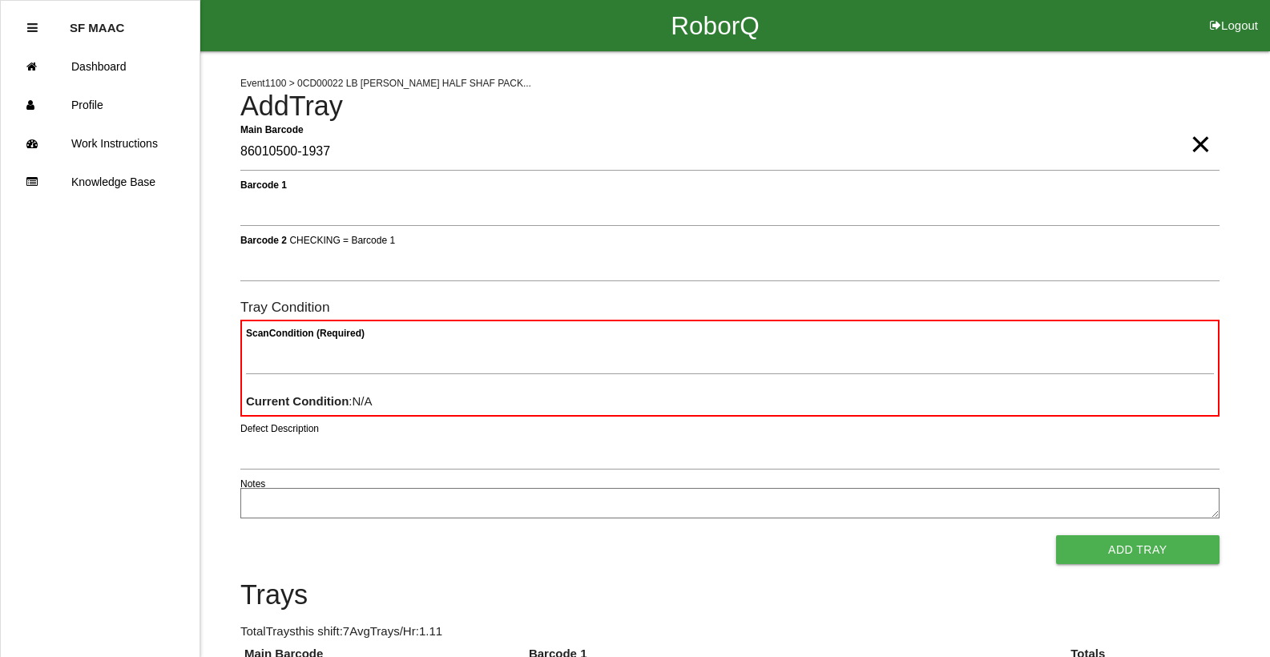
type Barcode "86010500-1937"
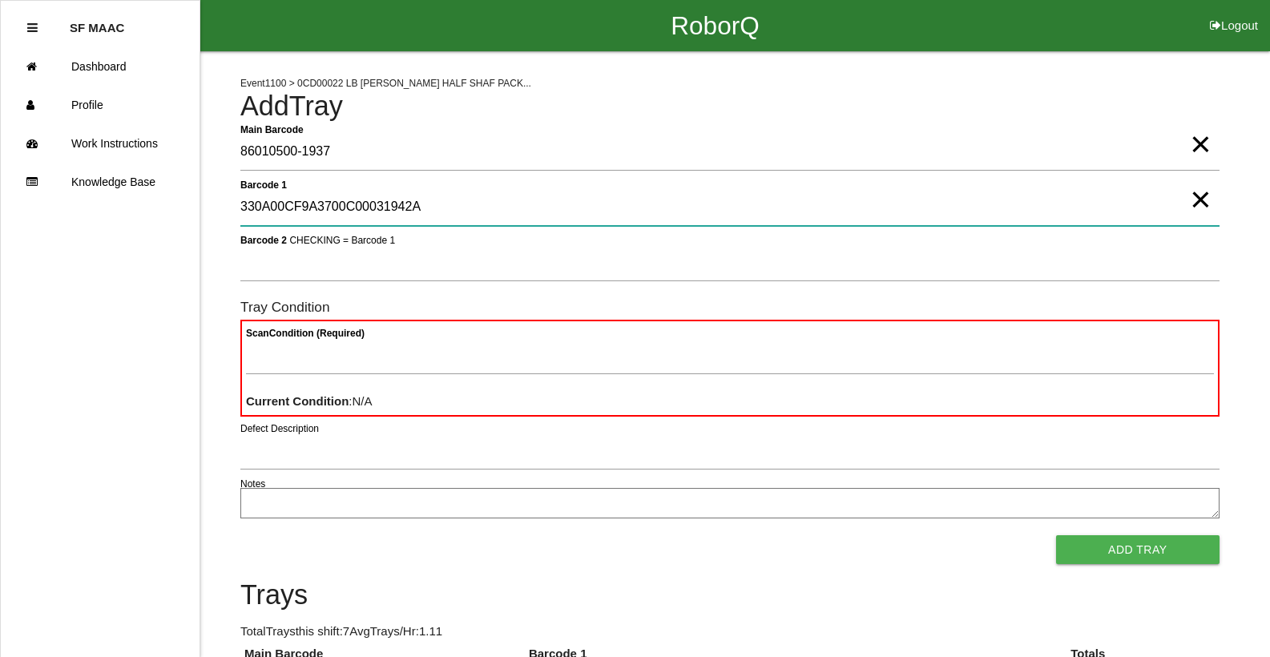
type 1 "330A00CF9A3700C00031942A"
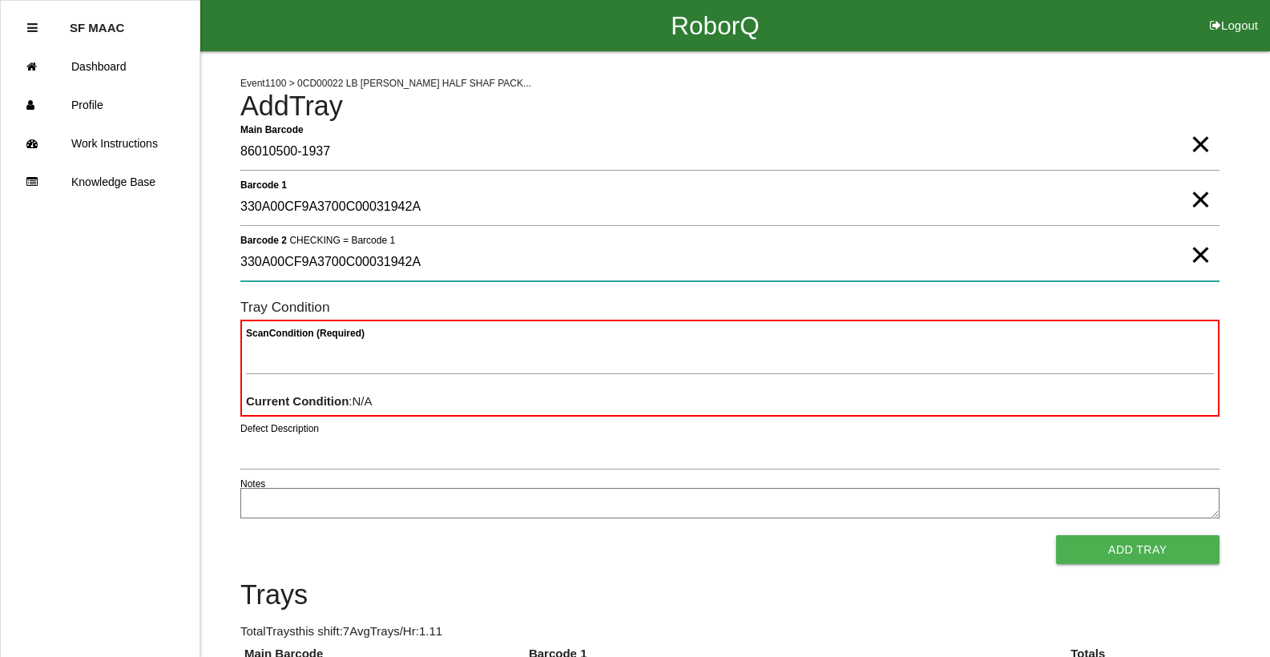
type 2 "330A00CF9A3700C00031942A"
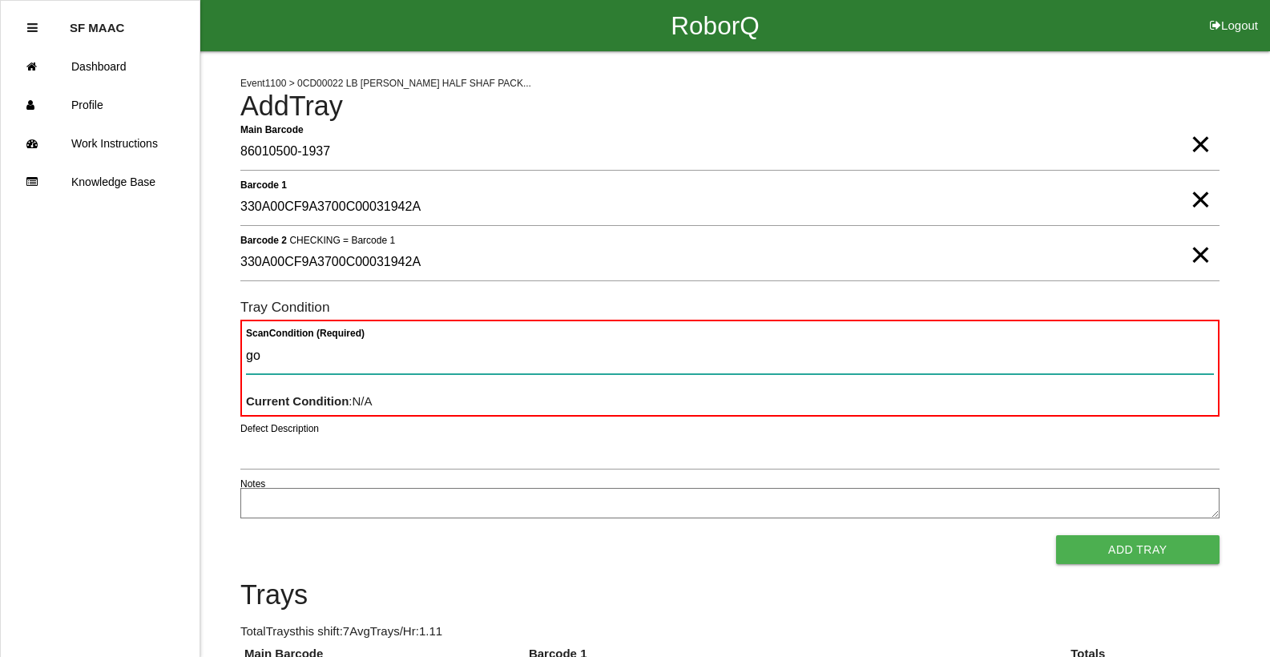
type Condition "goo"
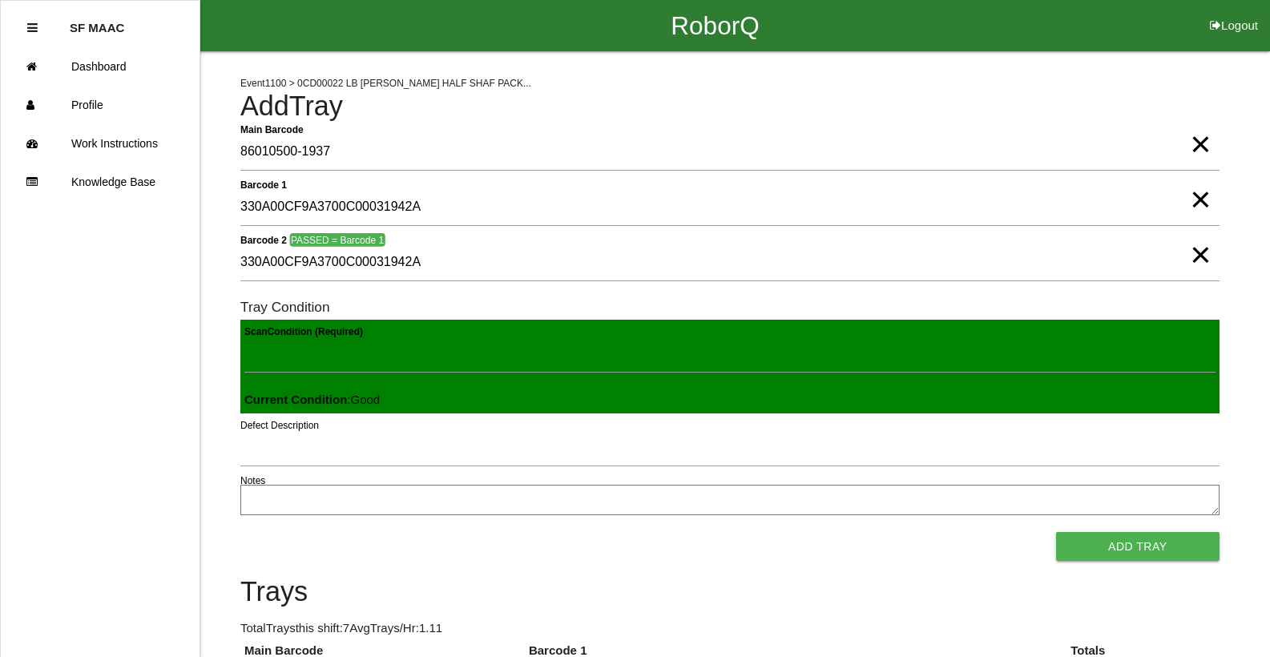
click at [1056, 532] on button "Add Tray" at bounding box center [1137, 546] width 163 height 29
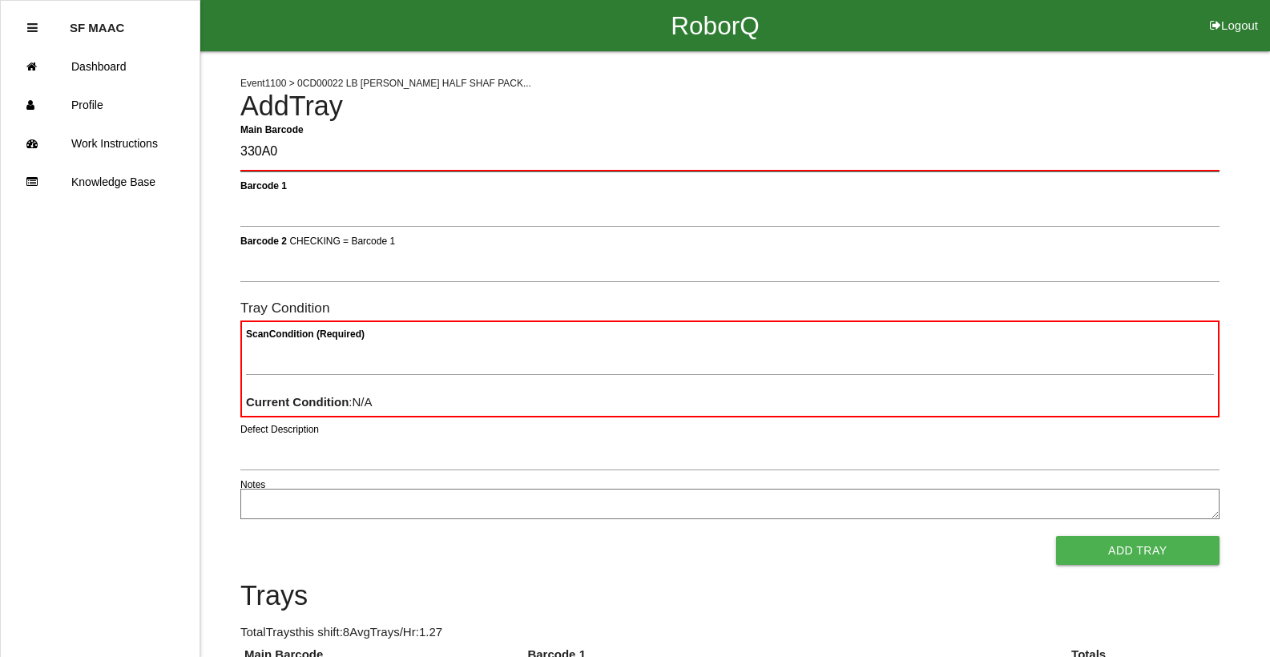
type Barcode "330A0"
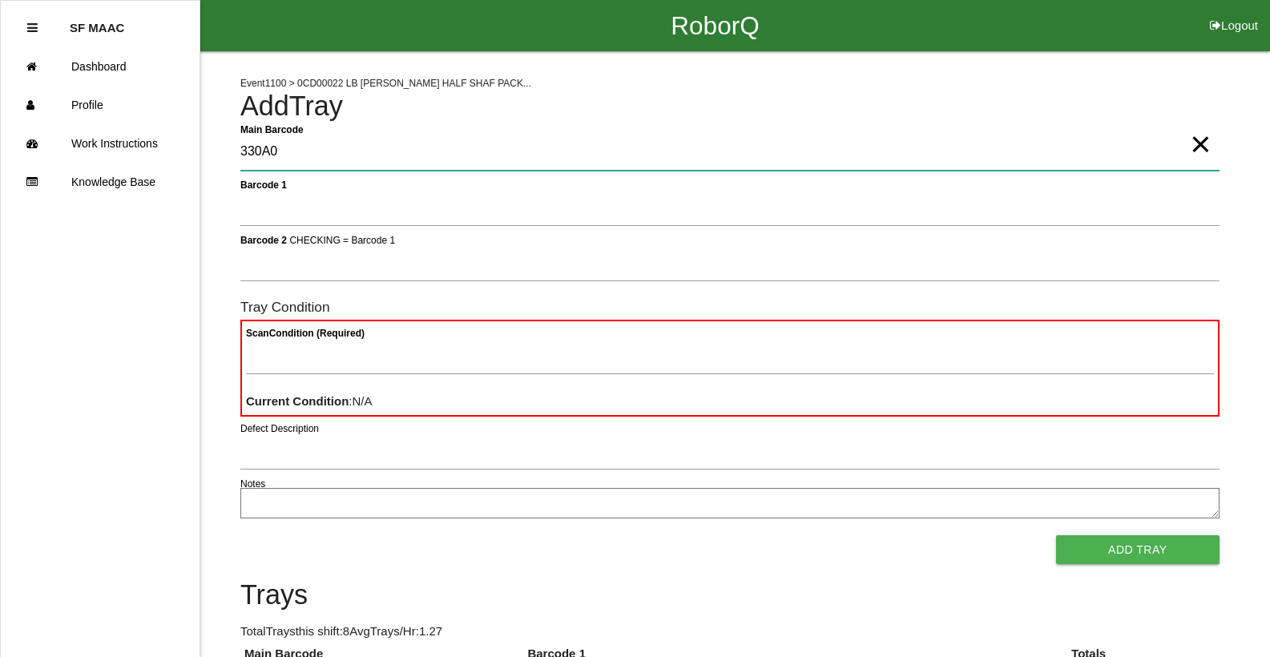
click at [412, 167] on Barcode "330A0" at bounding box center [729, 152] width 979 height 37
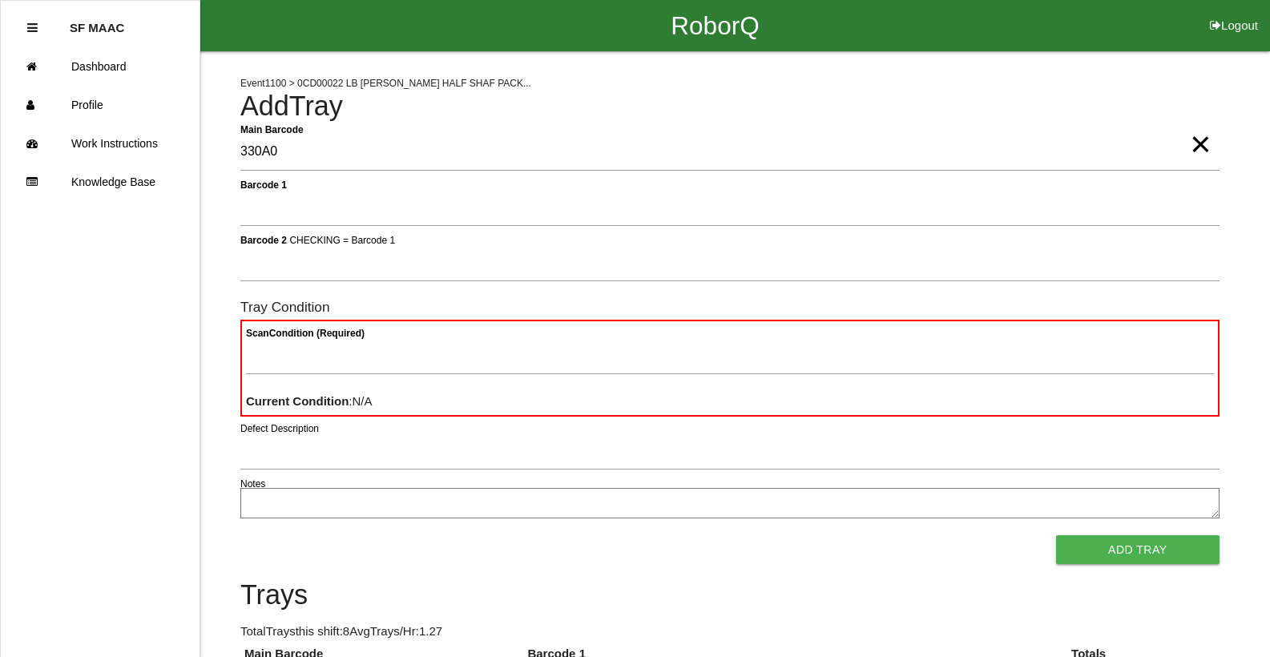
click at [1197, 144] on span "×" at bounding box center [1200, 128] width 21 height 32
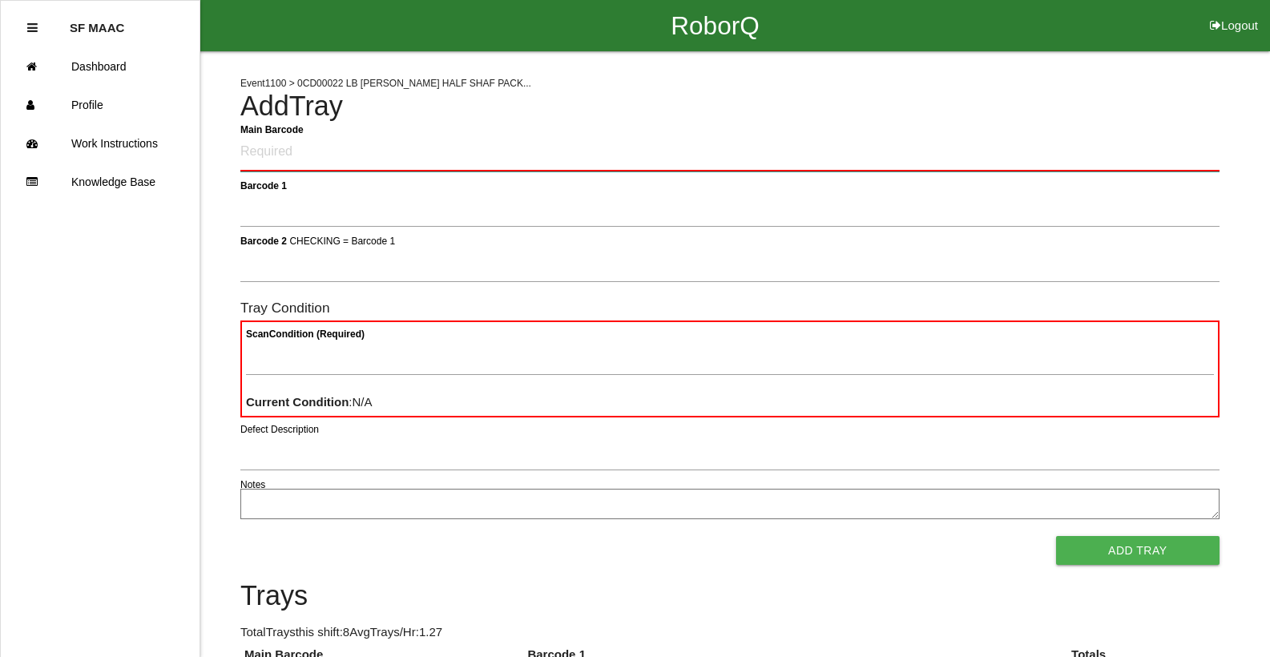
click at [866, 141] on Barcode "Main Barcode" at bounding box center [729, 153] width 979 height 38
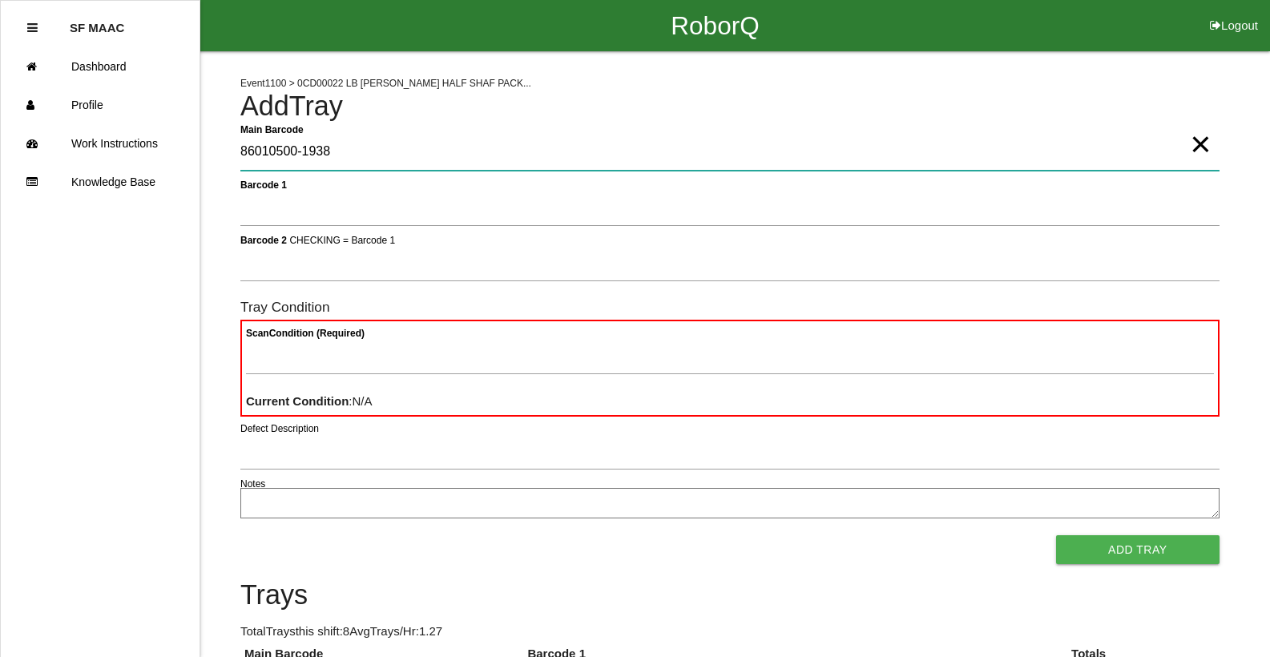
type Barcode "86010500-1938"
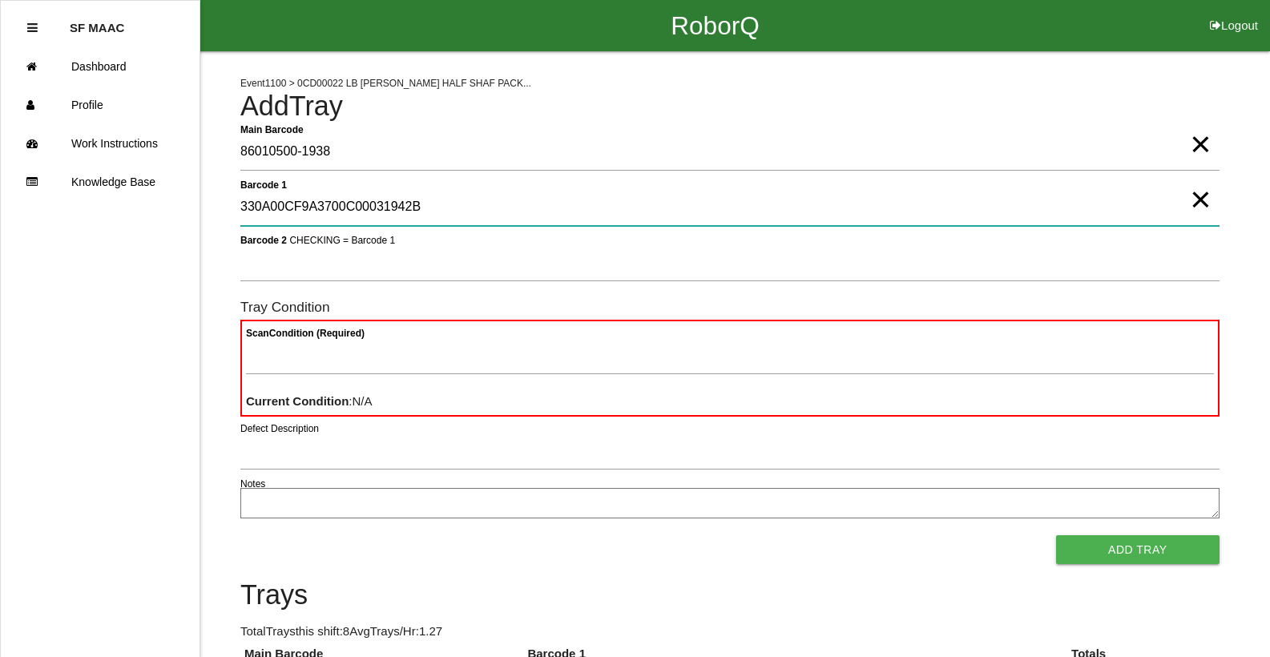
type 1 "330A00CF9A3700C00031942B"
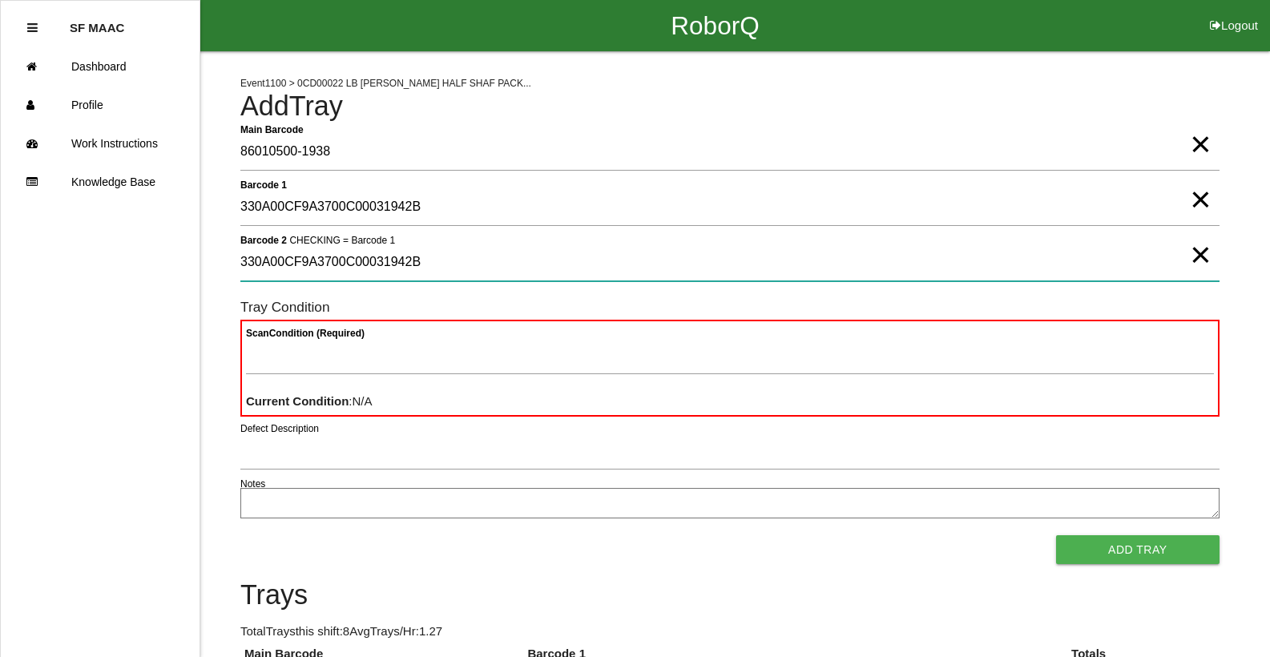
type 2 "330A00CF9A3700C00031942B"
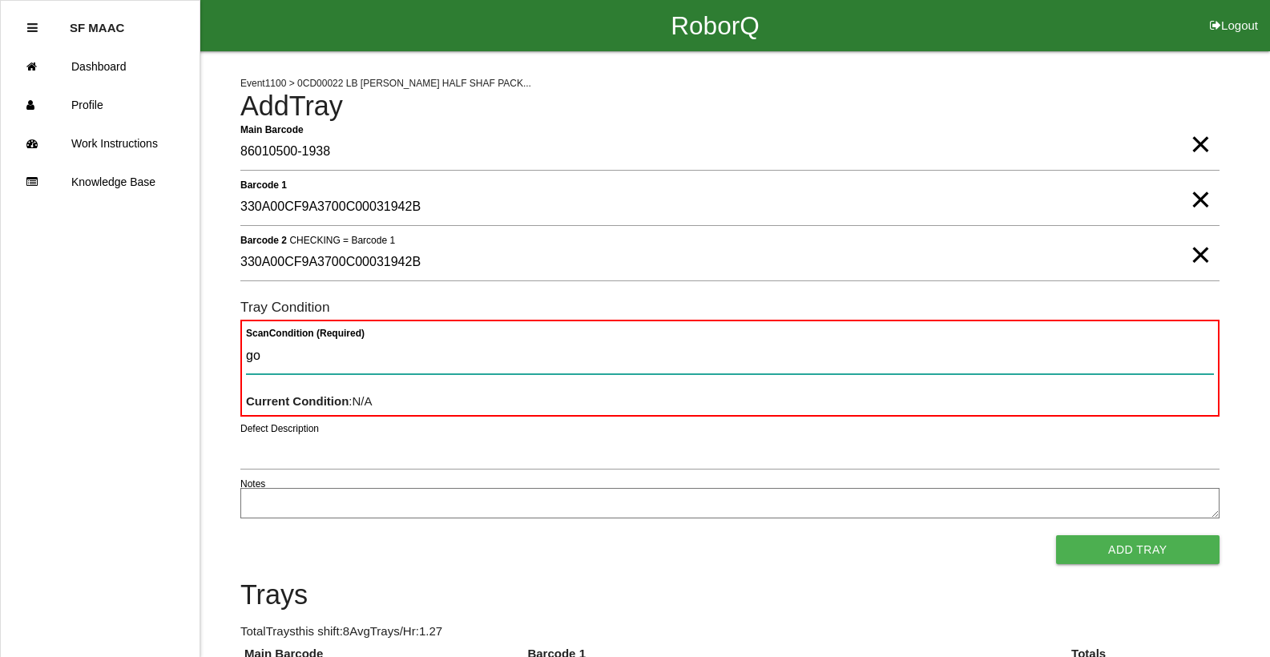
type Condition "goo"
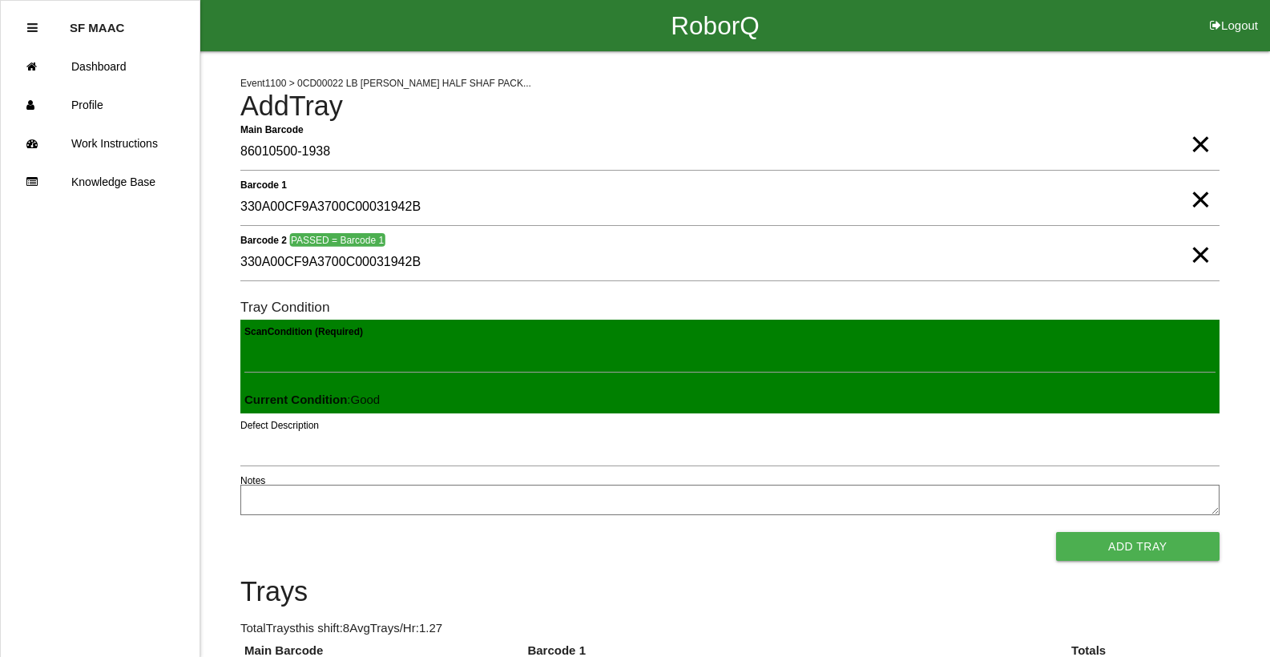
click at [1056, 532] on button "Add Tray" at bounding box center [1137, 546] width 163 height 29
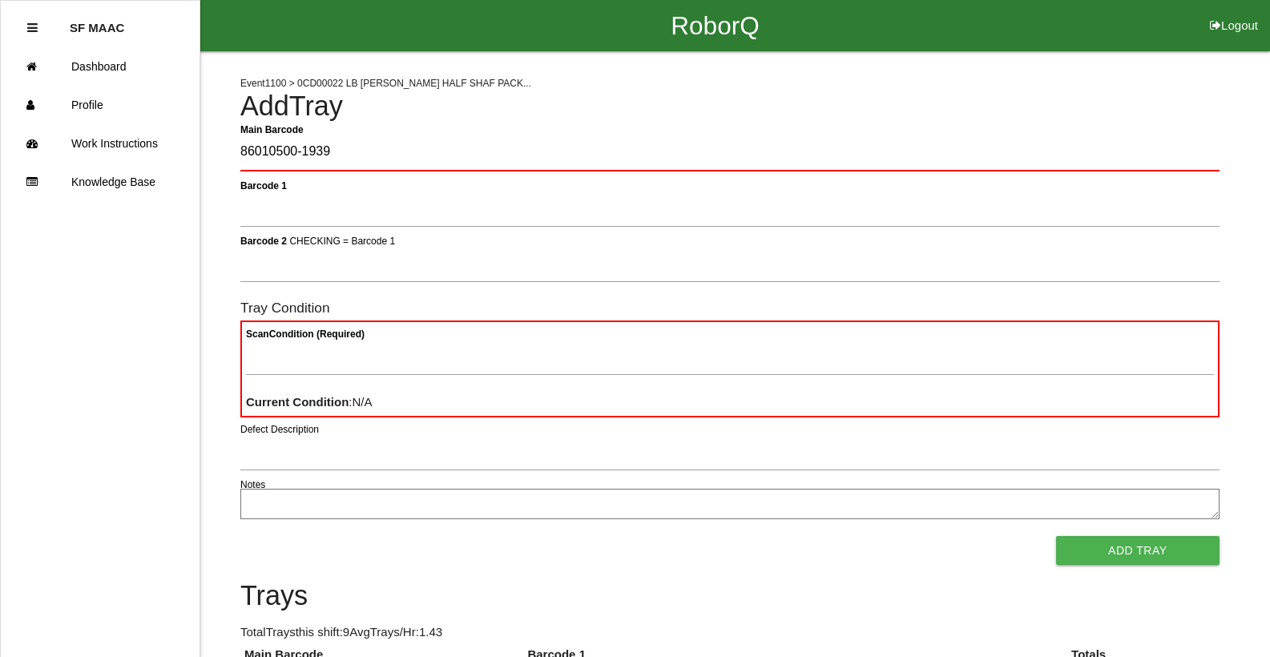
type Barcode "86010500-1939"
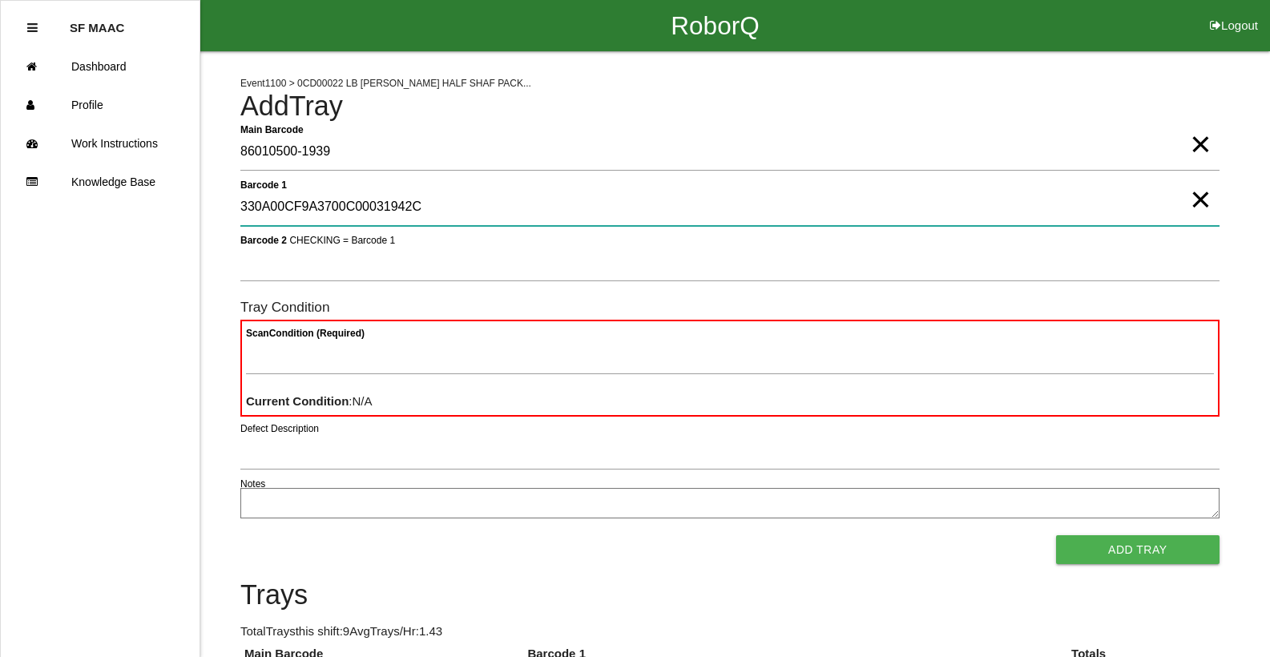
type 1 "330A00CF9A3700C00031942C"
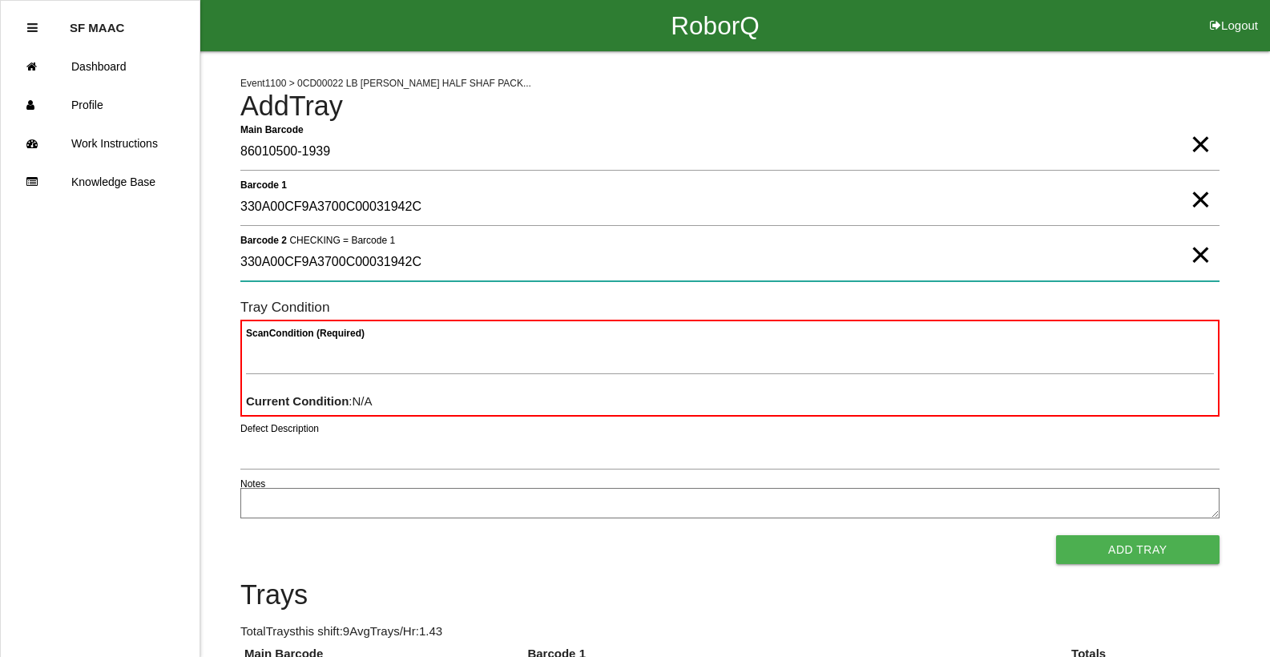
type 2 "330A00CF9A3700C00031942C"
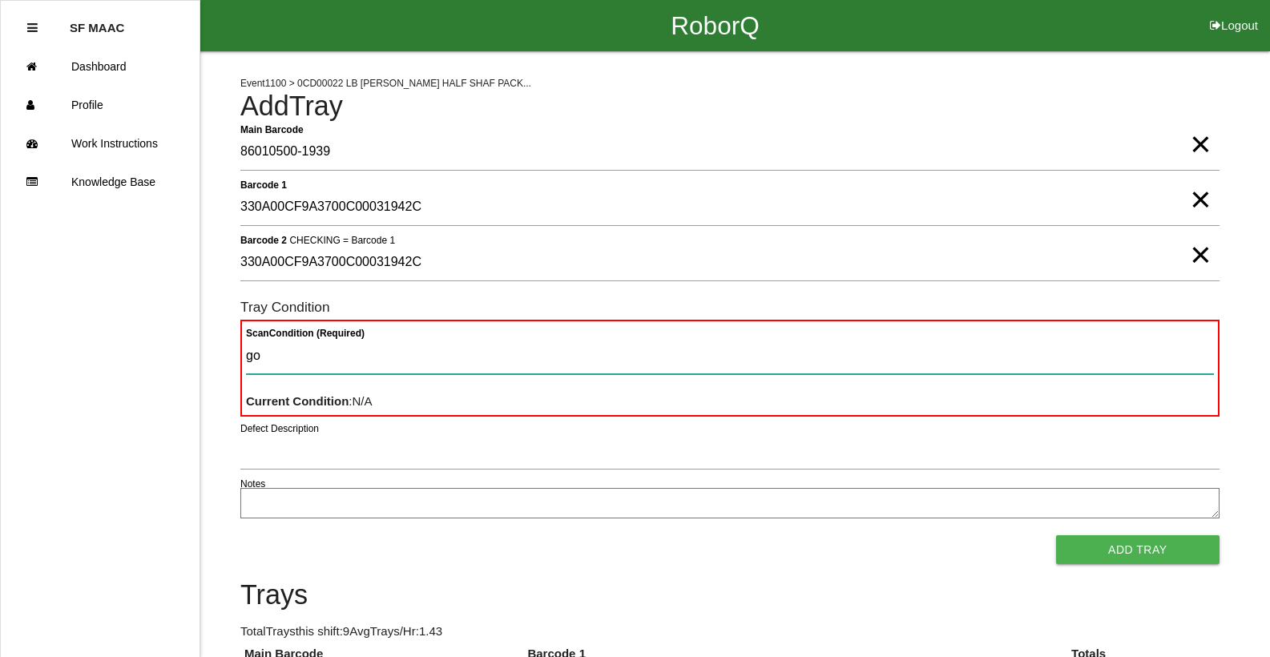
type Condition "goo"
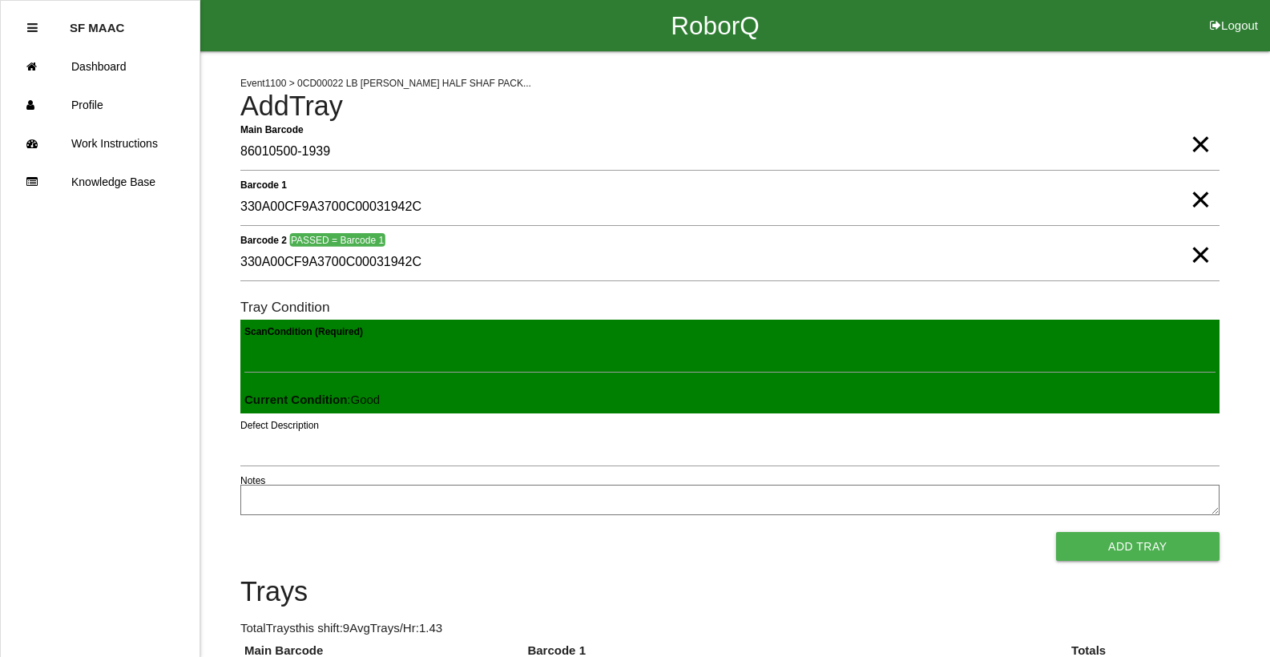
click at [1056, 532] on button "Add Tray" at bounding box center [1137, 546] width 163 height 29
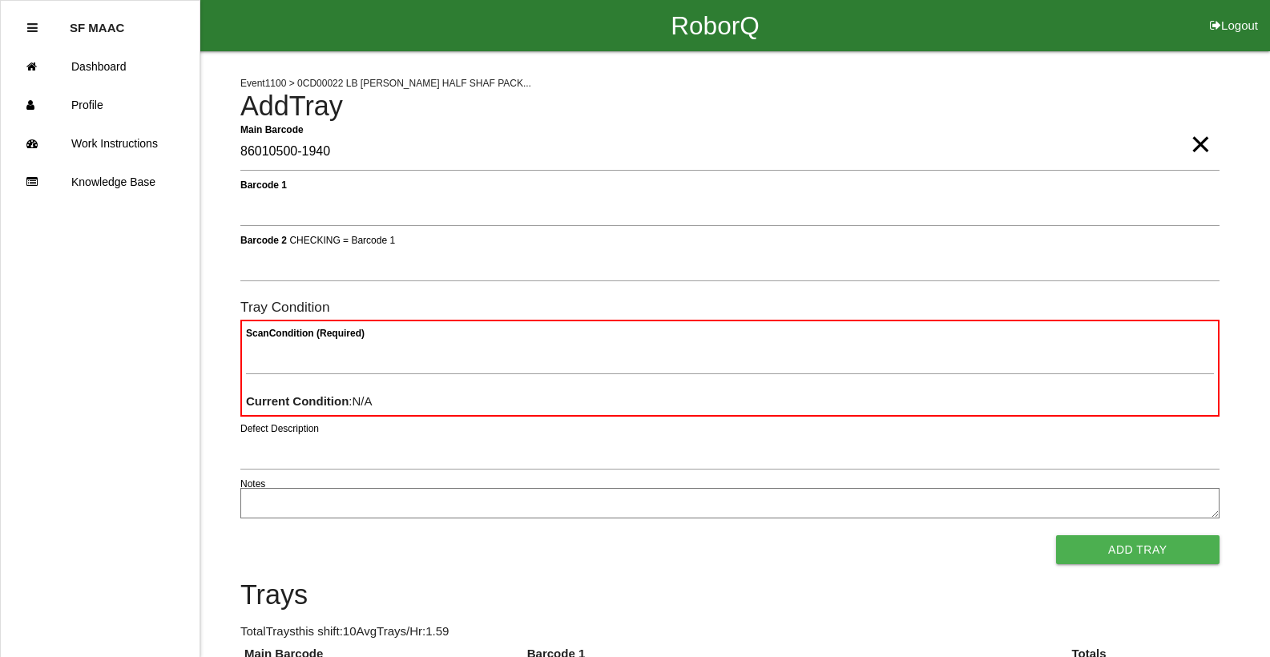
type Barcode "86010500-1940"
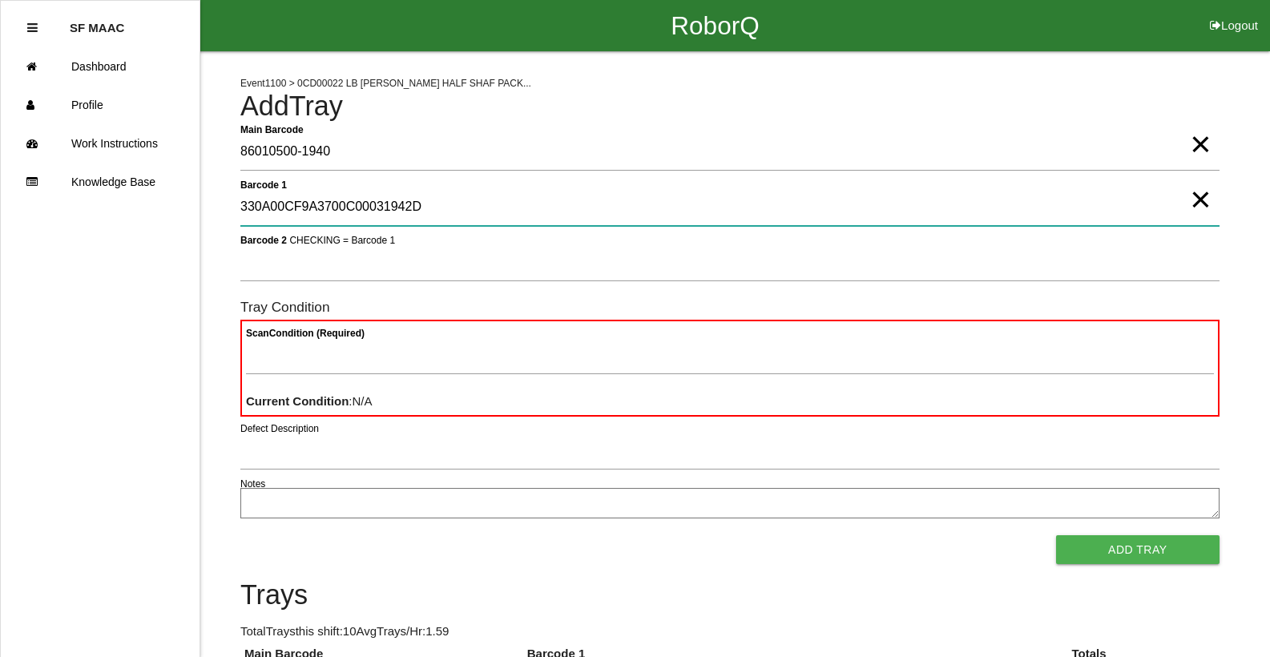
type 1 "330A00CF9A3700C00031942D"
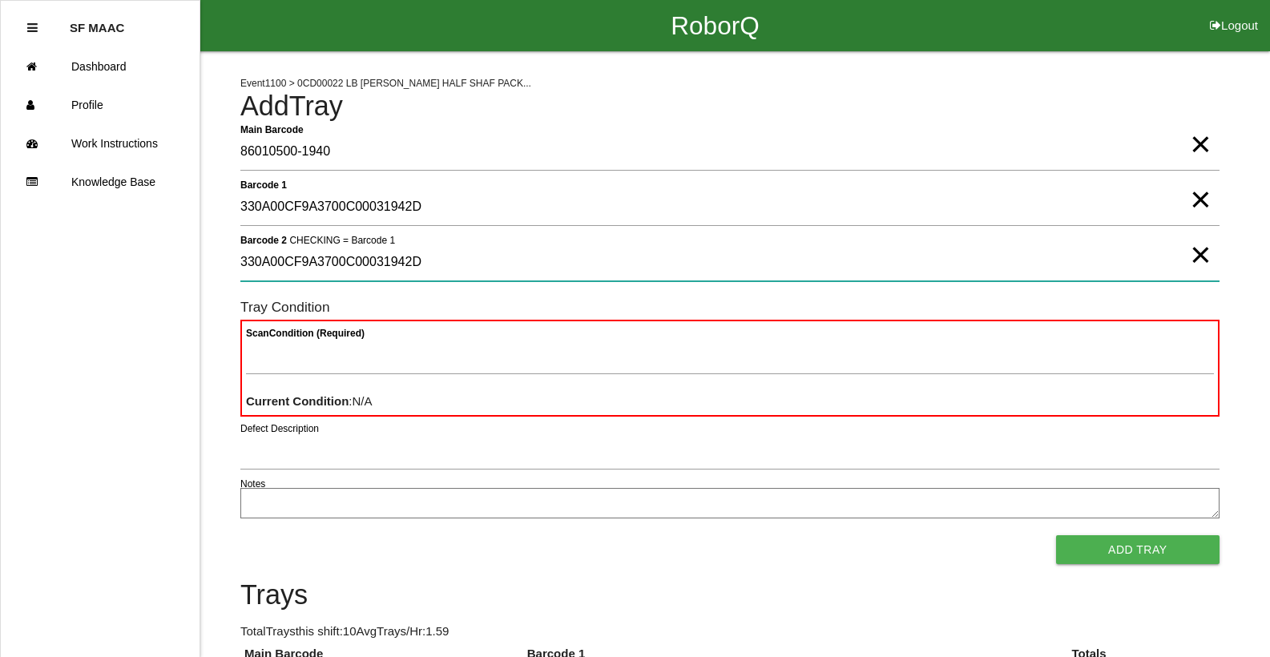
type 2 "330A00CF9A3700C00031942D"
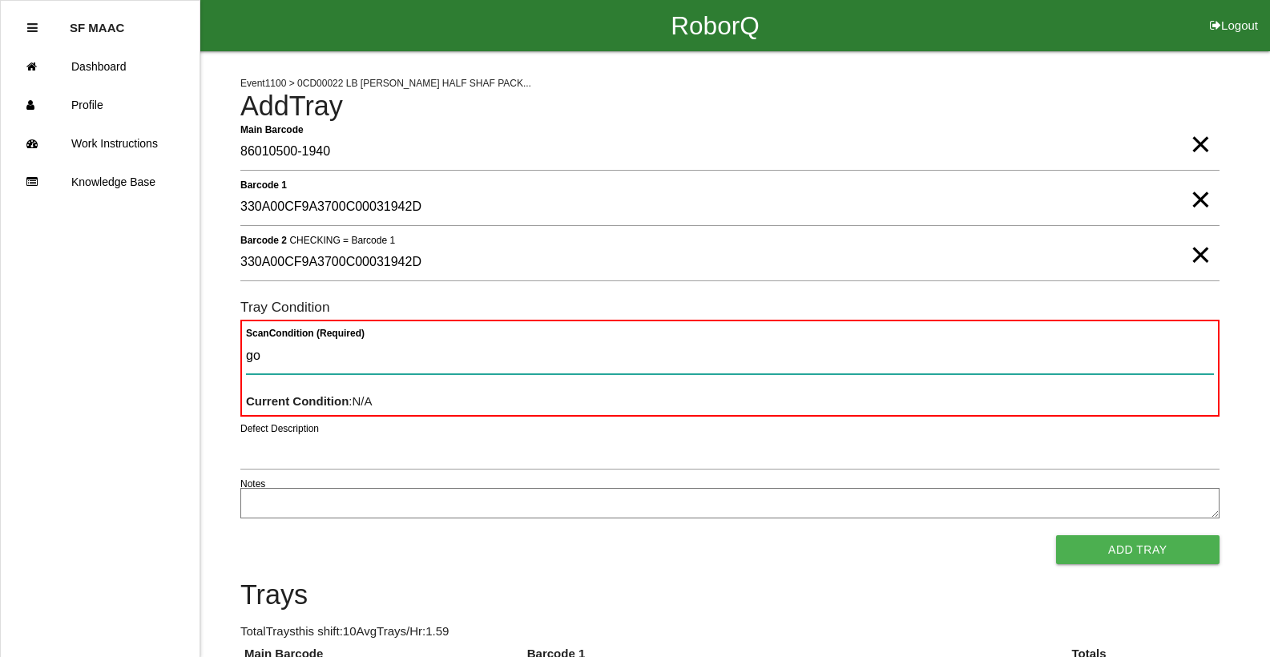
type Condition "goo"
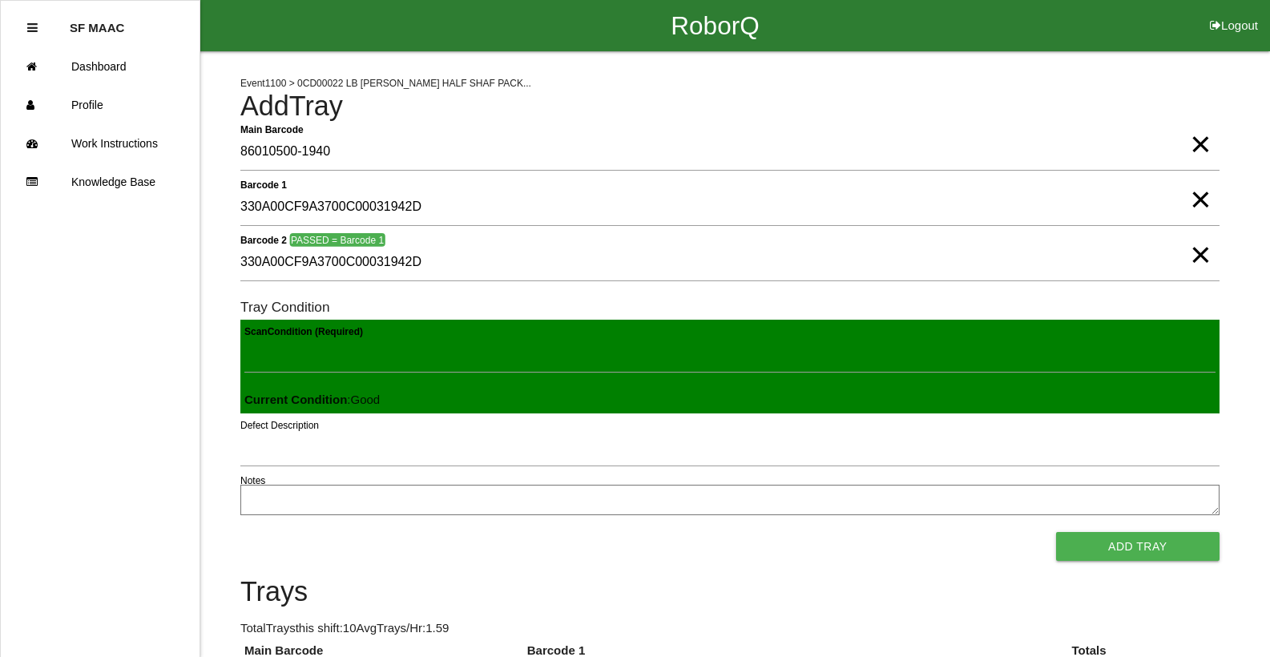
click at [1056, 532] on button "Add Tray" at bounding box center [1137, 546] width 163 height 29
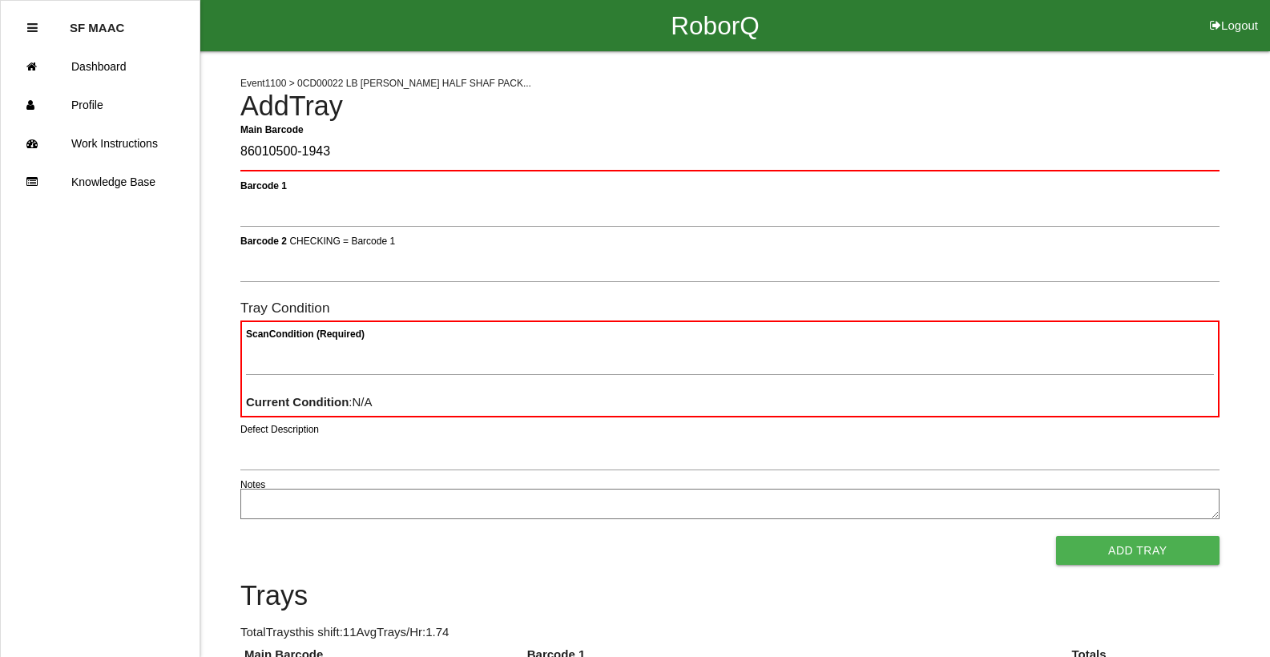
type Barcode "86010500-1943"
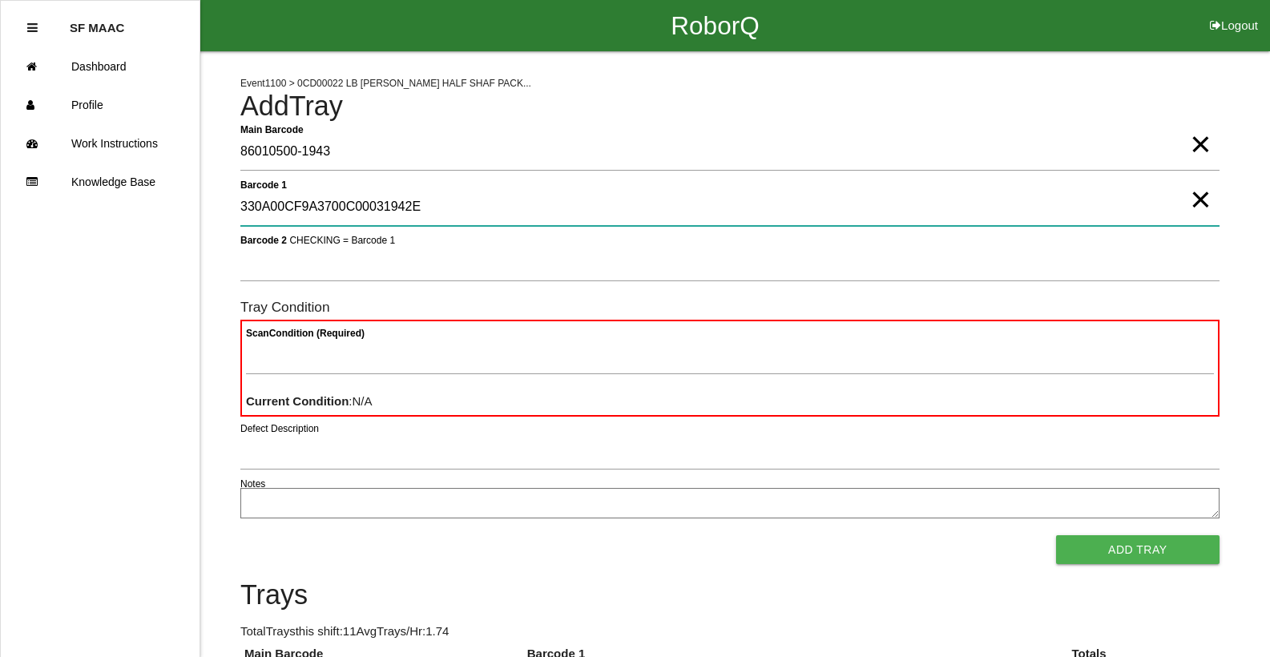
type 1 "330A00CF9A3700C00031942E"
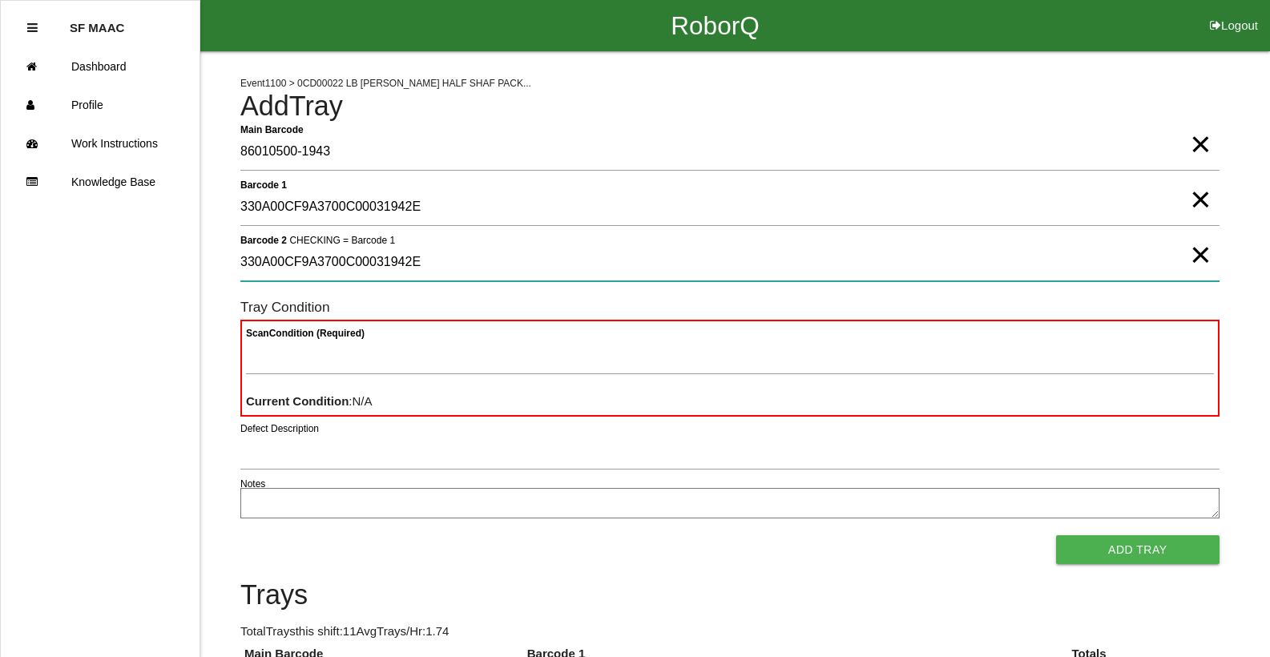
type 2 "330A00CF9A3700C00031942E"
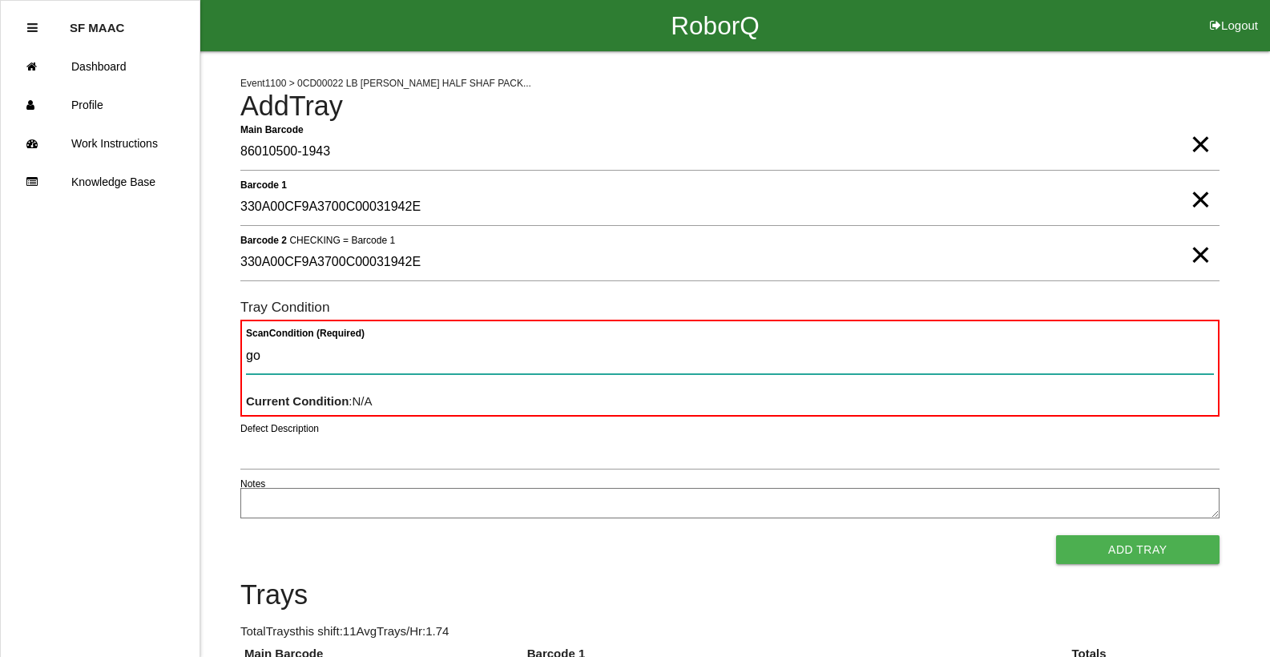
type Condition "goo"
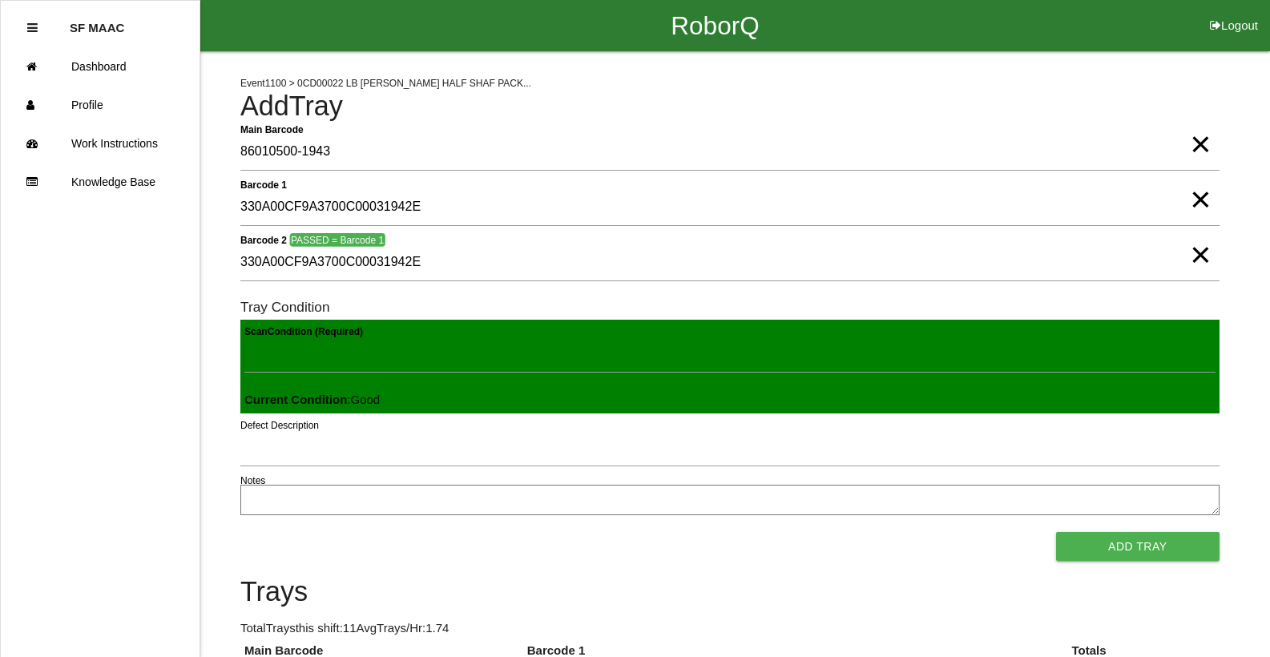
click at [1056, 532] on button "Add Tray" at bounding box center [1137, 546] width 163 height 29
